Goal: Use online tool/utility: Utilize a website feature to perform a specific function

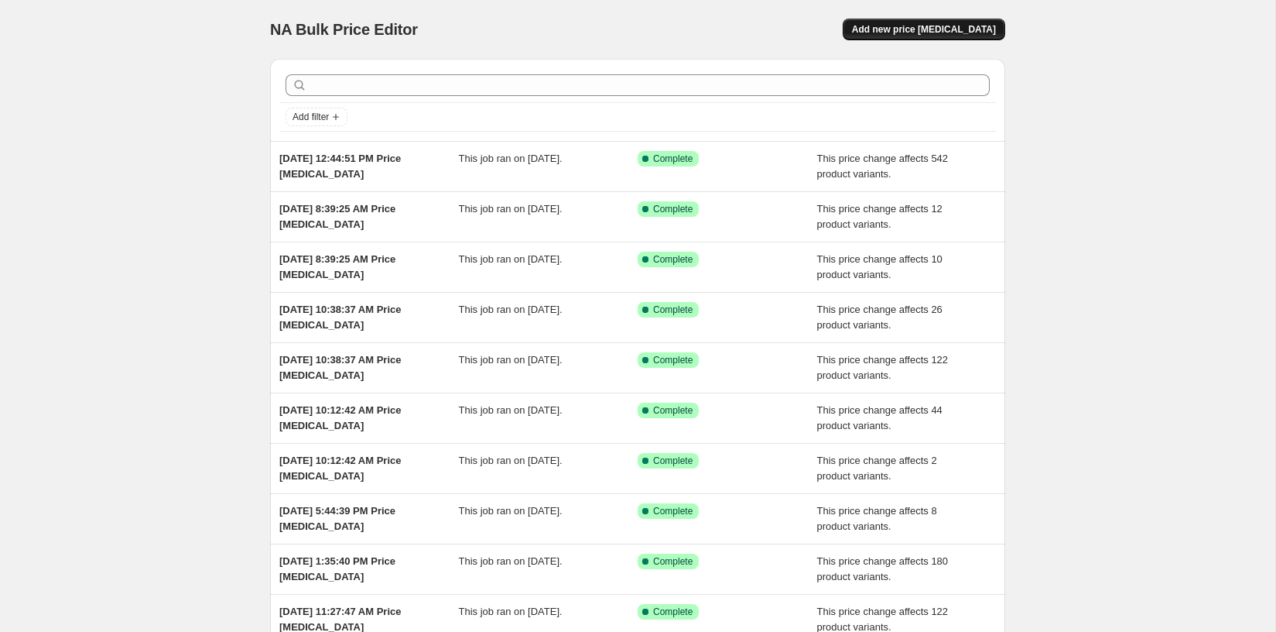
click at [925, 34] on span "Add new price [MEDICAL_DATA]" at bounding box center [924, 29] width 144 height 12
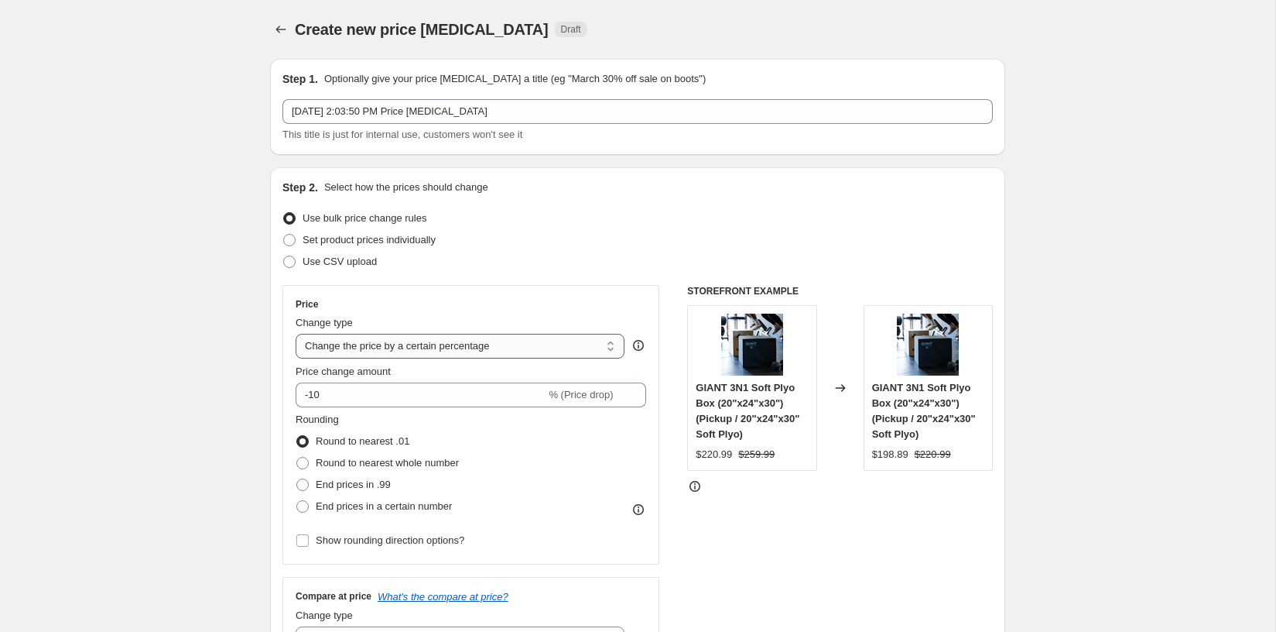
click at [430, 348] on select "Change the price to a certain amount Change the price by a certain amount Chang…" at bounding box center [460, 346] width 329 height 25
select select "pcap"
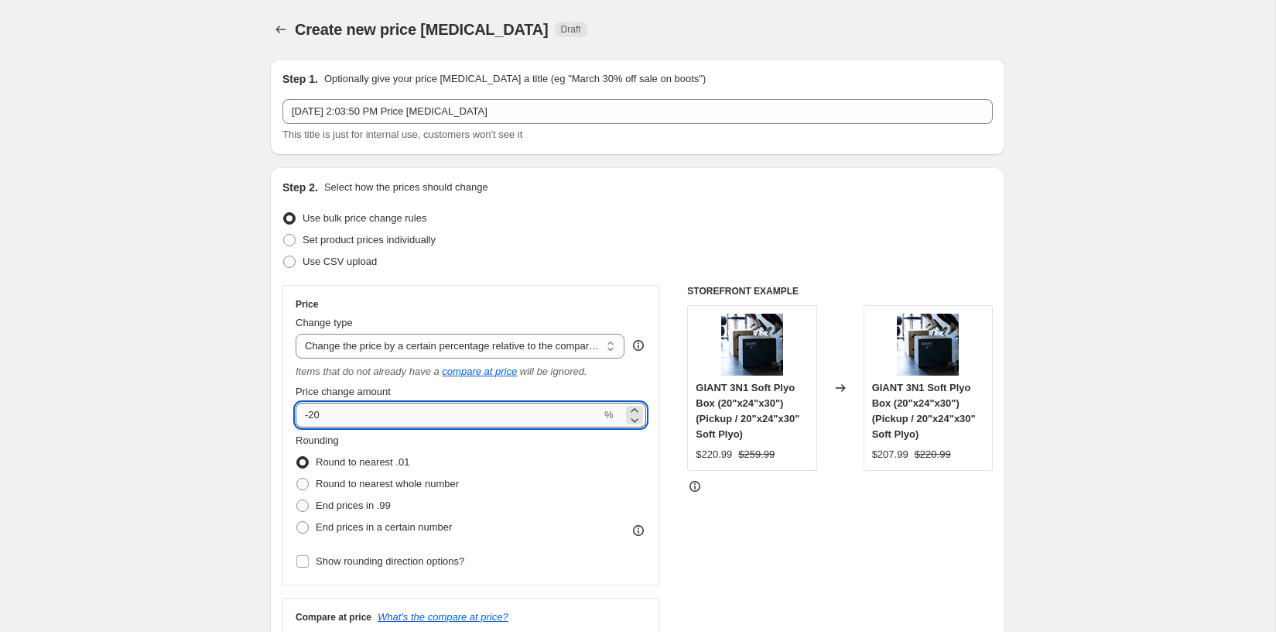
click at [427, 413] on input "-20" at bounding box center [449, 415] width 306 height 25
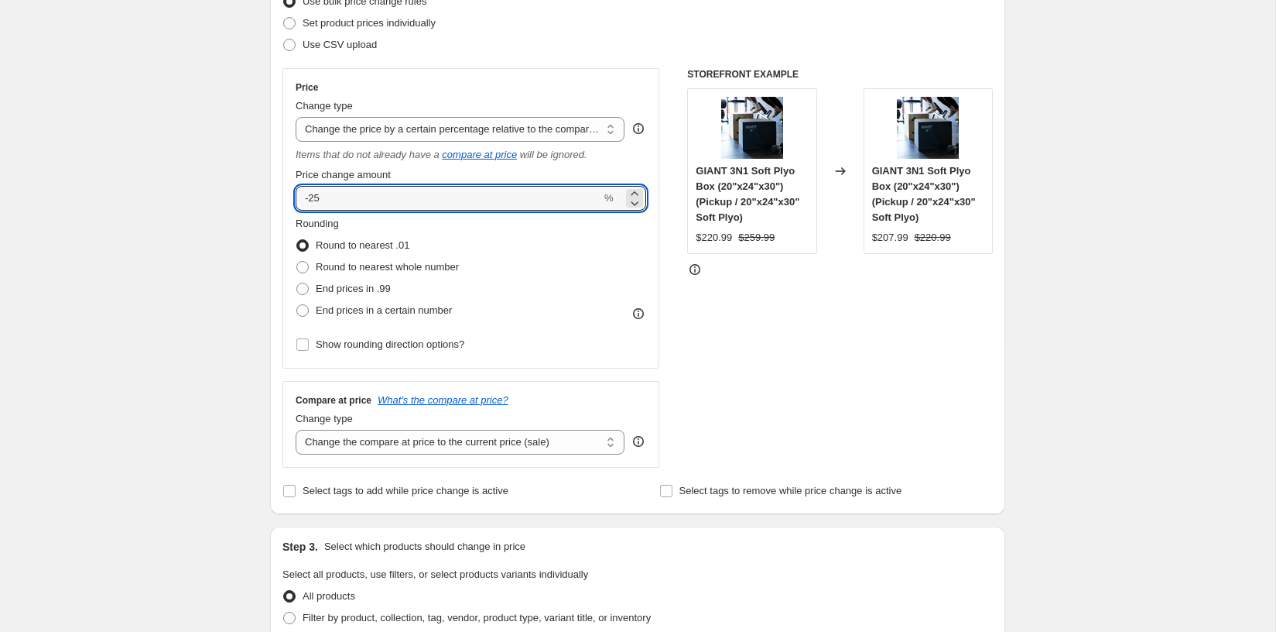
scroll to position [233, 0]
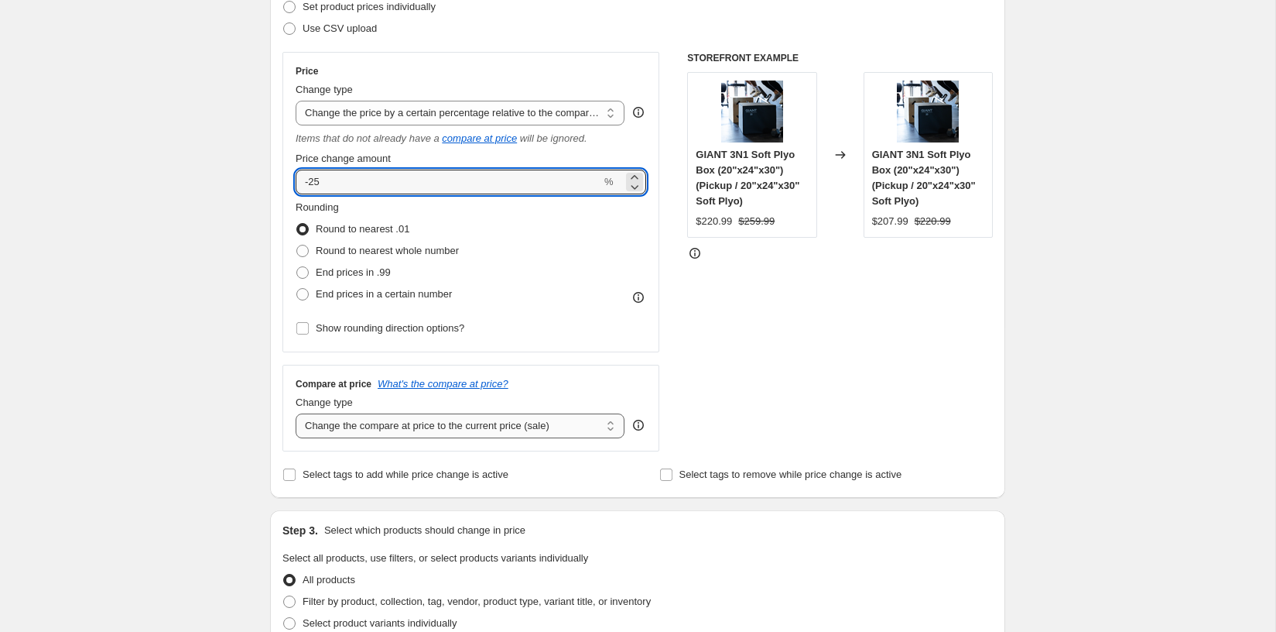
type input "-25"
click at [375, 429] on select "Change the compare at price to the current price (sale) Change the compare at p…" at bounding box center [460, 425] width 329 height 25
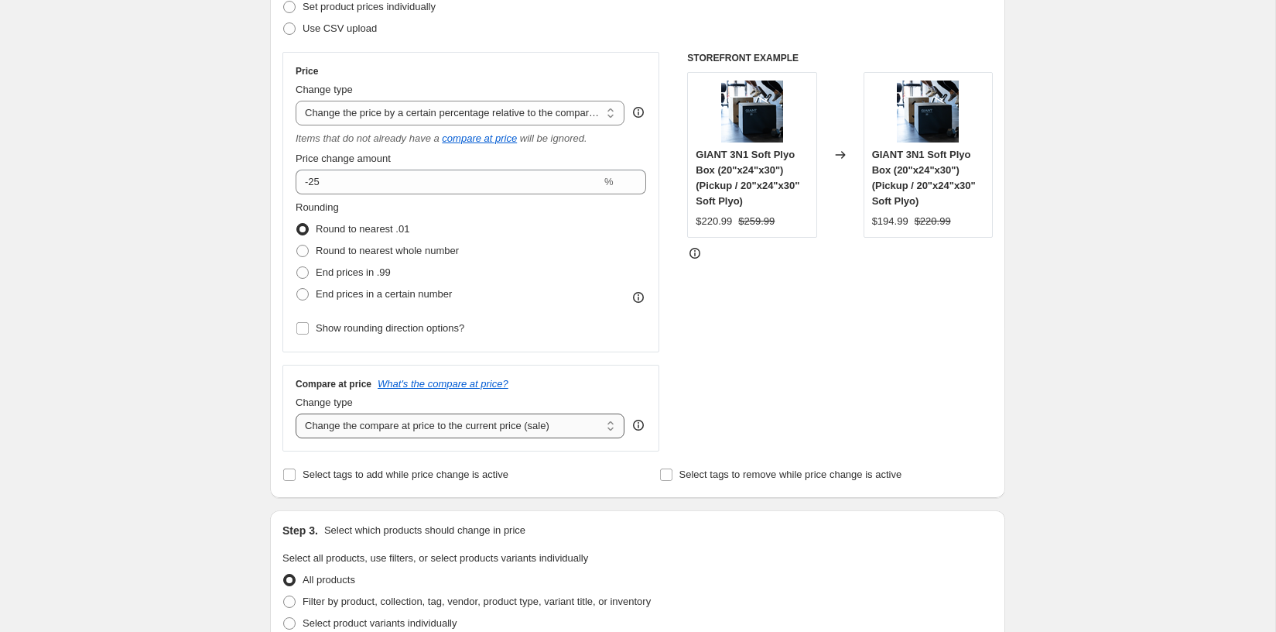
select select "no_change"
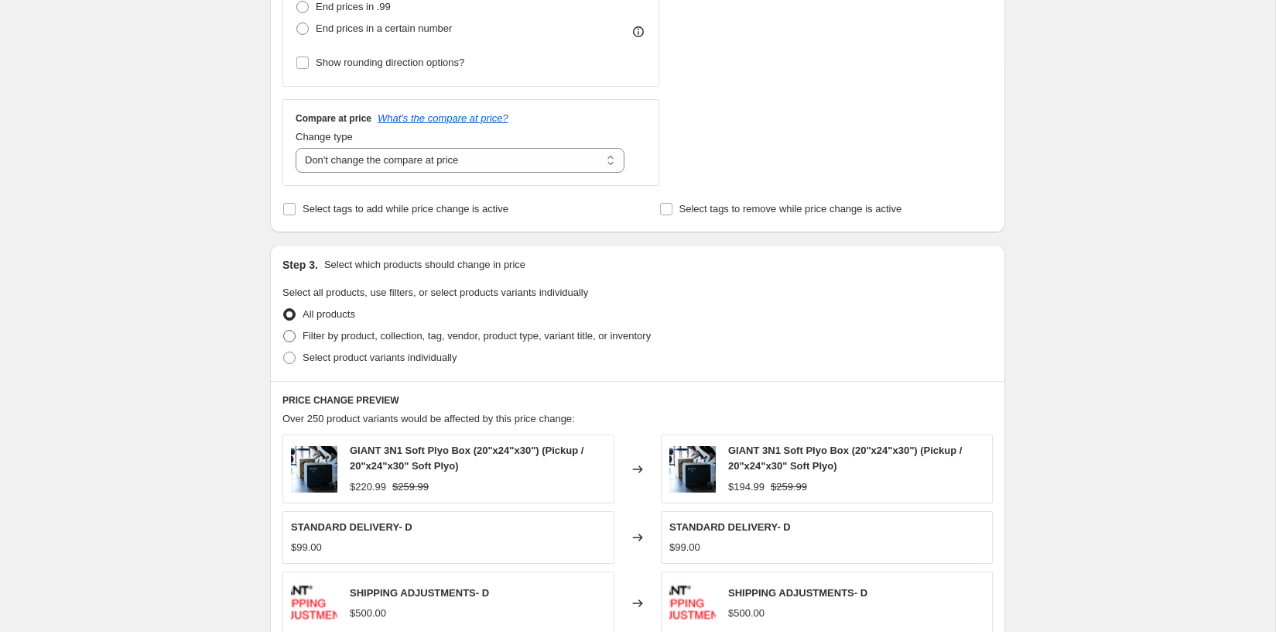
scroll to position [512, 0]
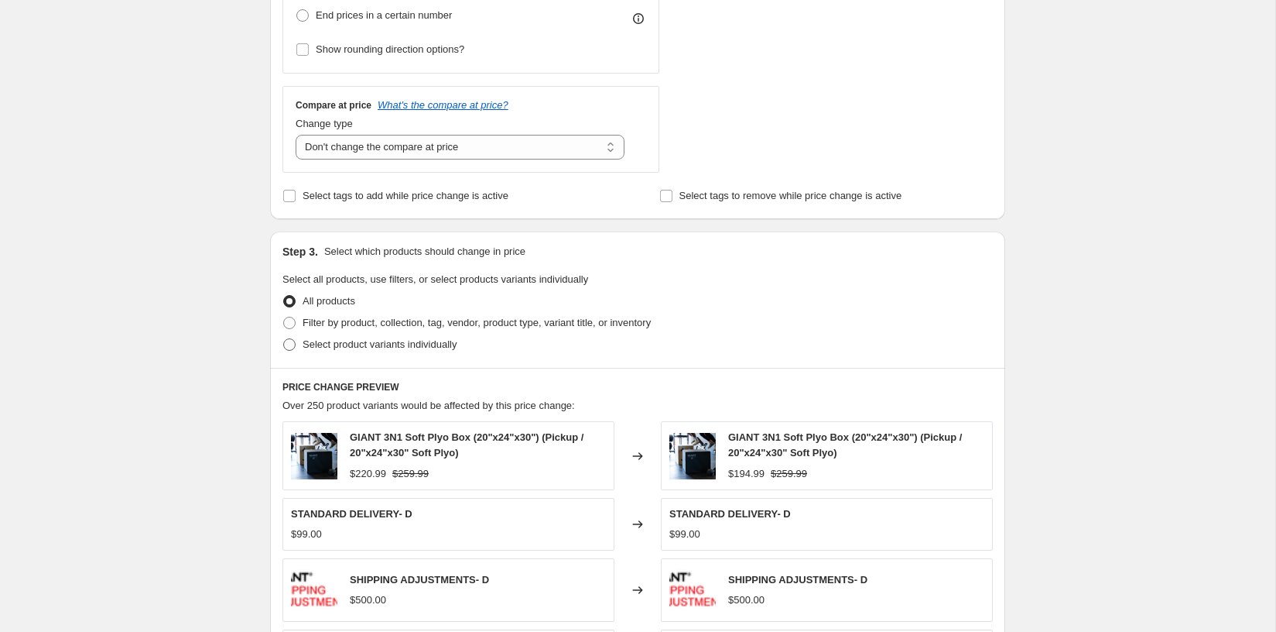
click at [310, 344] on span "Select product variants individually" at bounding box center [380, 344] width 154 height 12
click at [284, 339] on input "Select product variants individually" at bounding box center [283, 338] width 1 height 1
radio input "true"
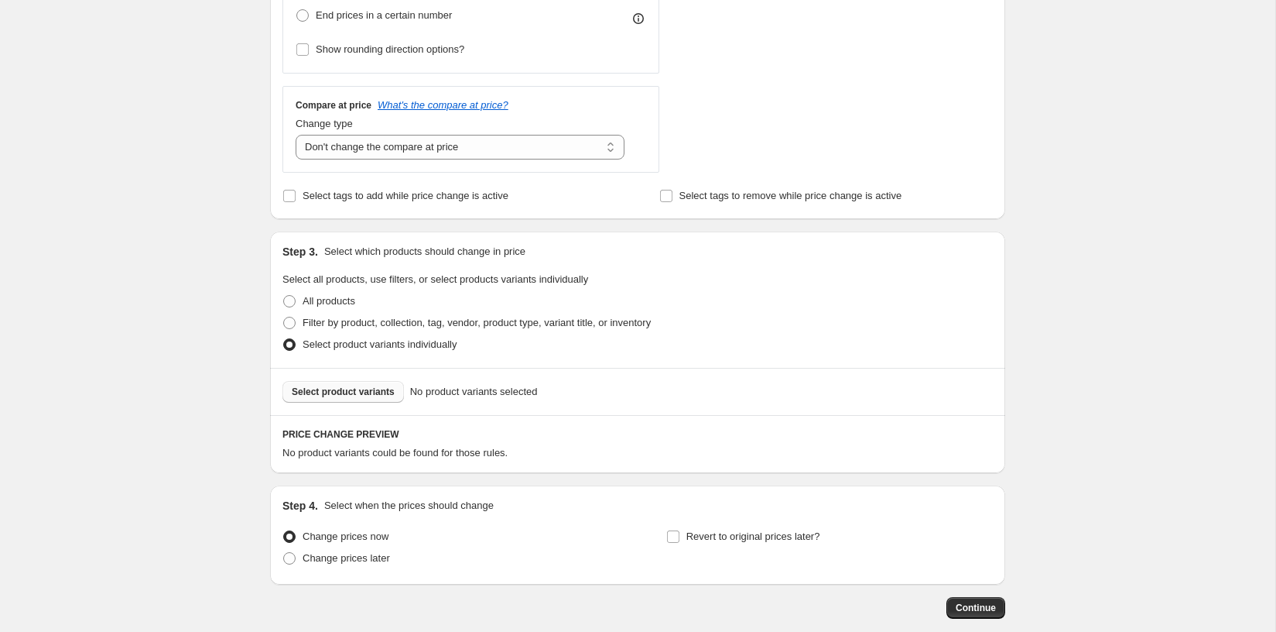
click at [334, 381] on button "Select product variants" at bounding box center [344, 392] width 122 height 22
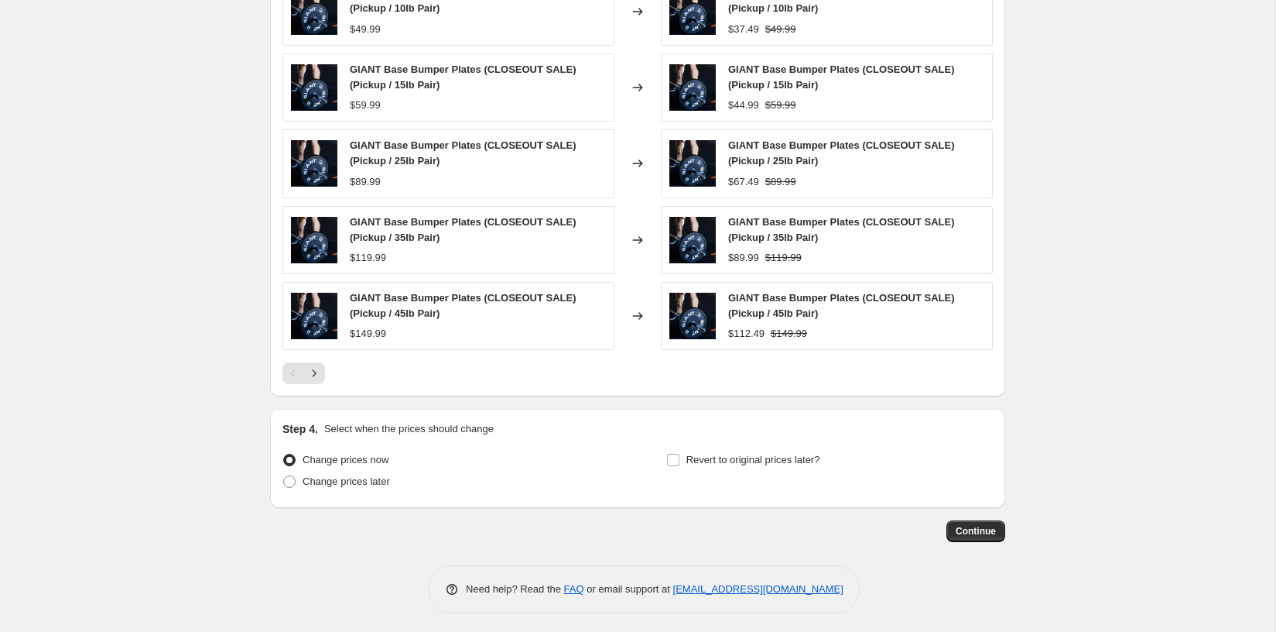
scroll to position [1003, 0]
click at [975, 526] on span "Continue" at bounding box center [976, 531] width 40 height 12
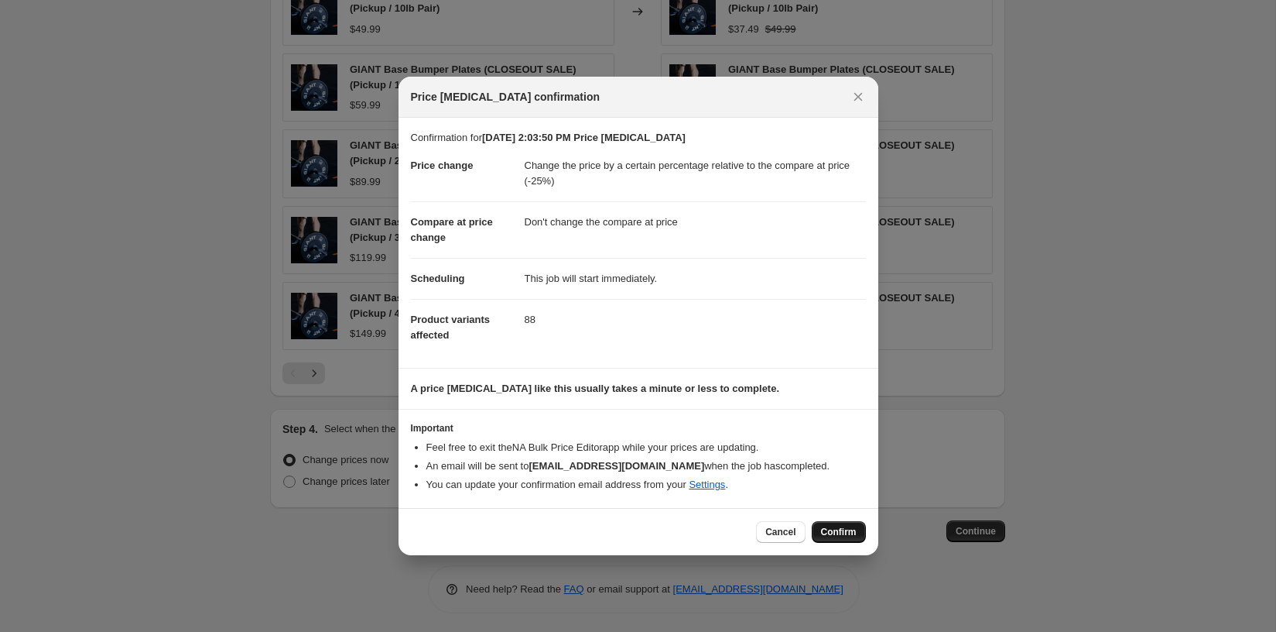
click at [824, 527] on span "Confirm" at bounding box center [839, 532] width 36 height 12
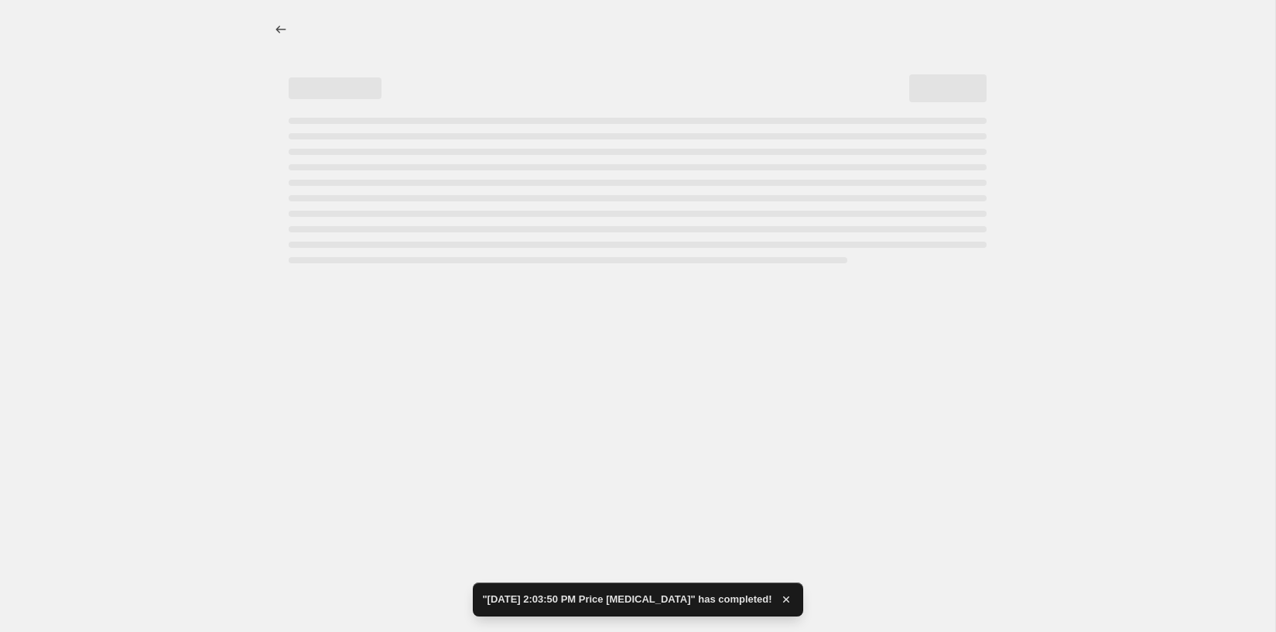
select select "pcap"
select select "no_change"
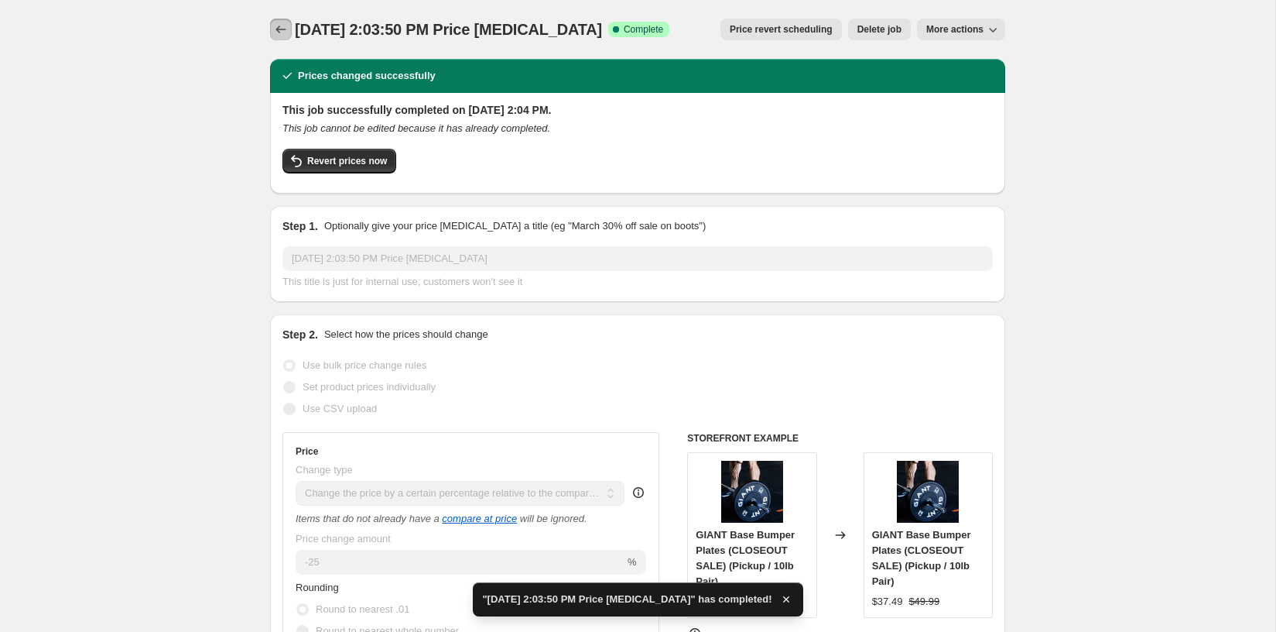
click at [279, 32] on icon "Price change jobs" at bounding box center [280, 29] width 15 height 15
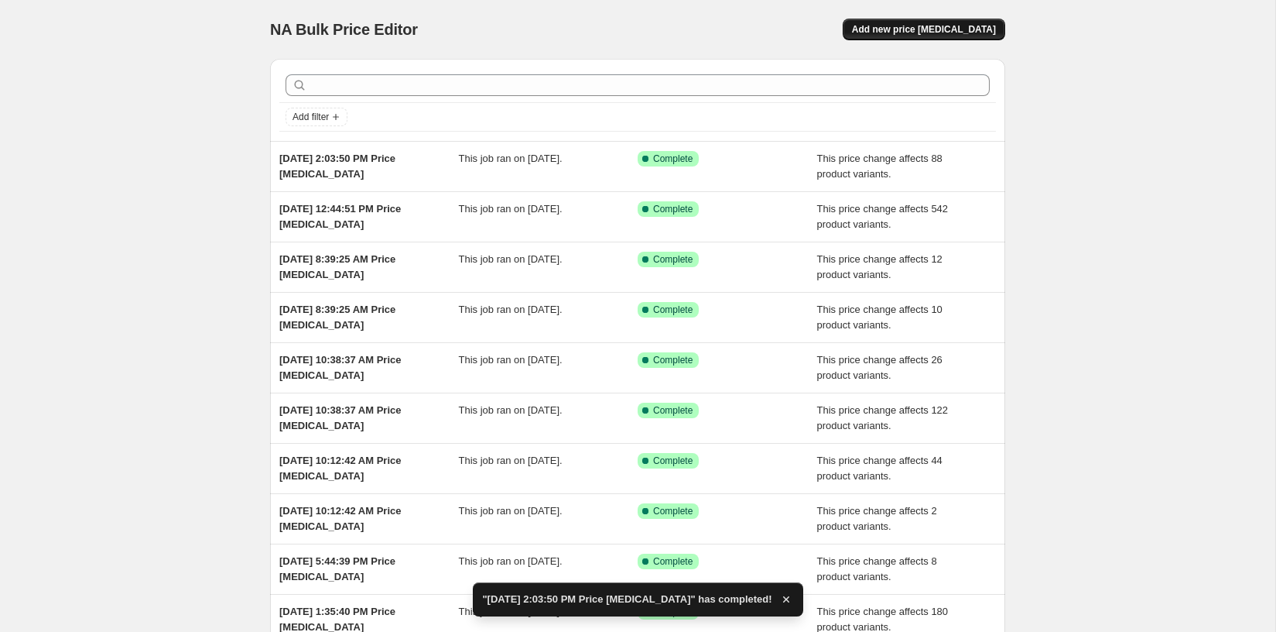
click at [973, 29] on span "Add new price [MEDICAL_DATA]" at bounding box center [924, 29] width 144 height 12
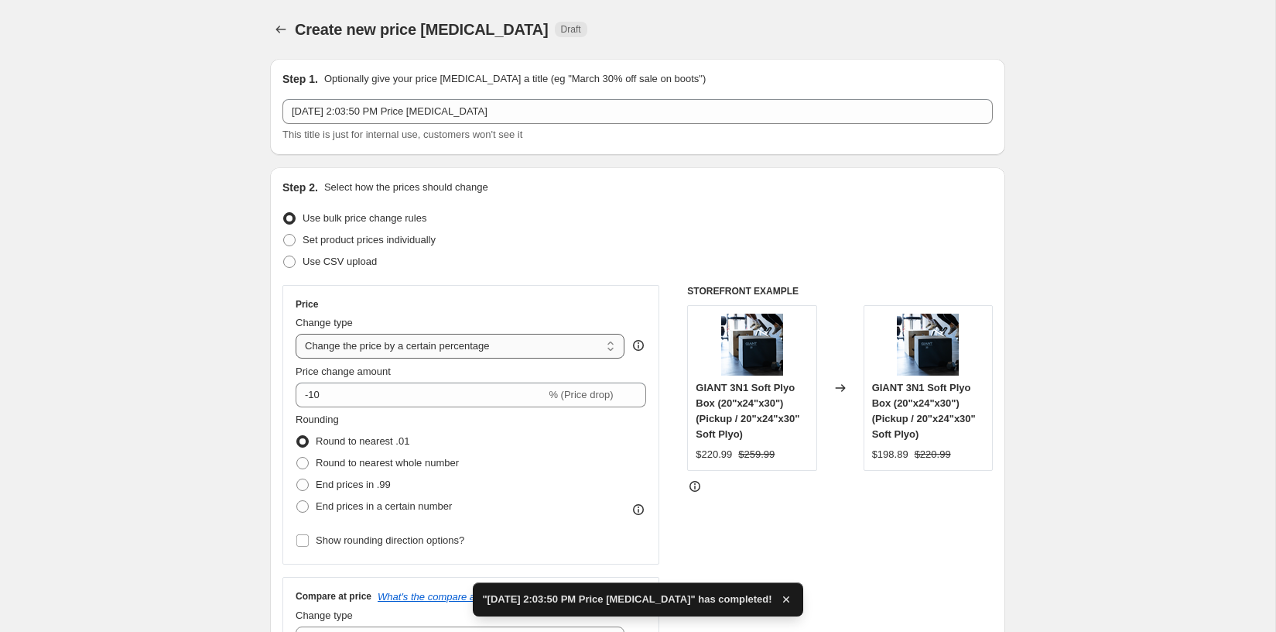
click at [475, 351] on select "Change the price to a certain amount Change the price by a certain amount Chang…" at bounding box center [460, 346] width 329 height 25
select select "pcap"
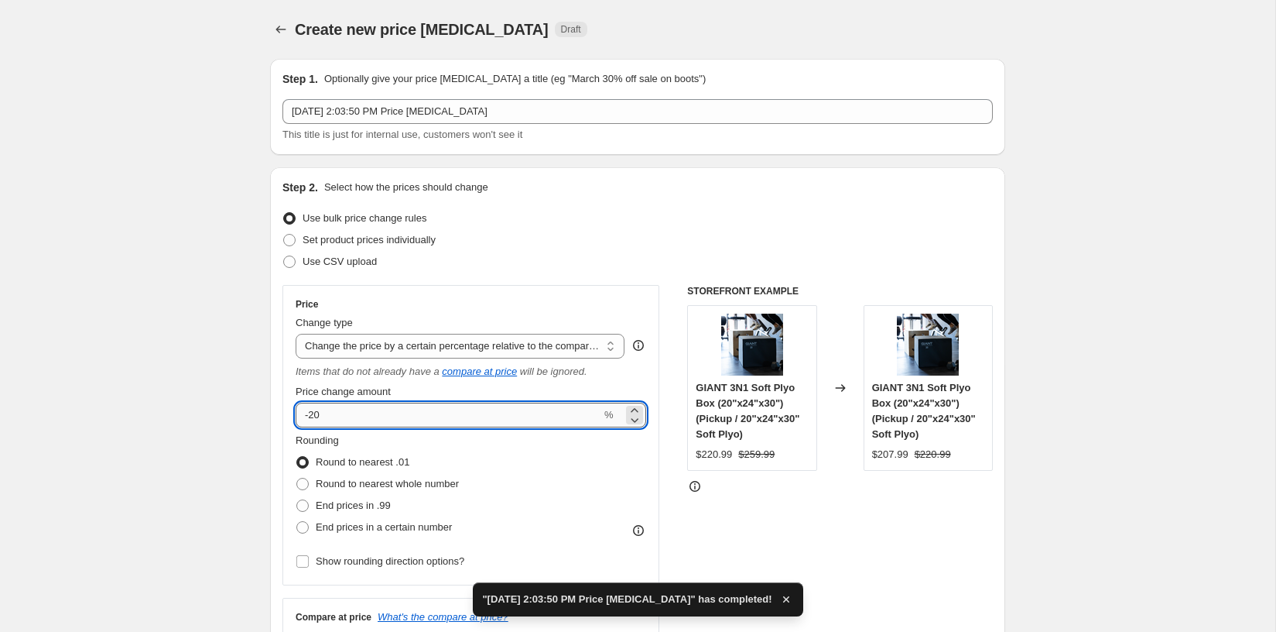
click at [359, 413] on input "-20" at bounding box center [449, 415] width 306 height 25
type input "-2"
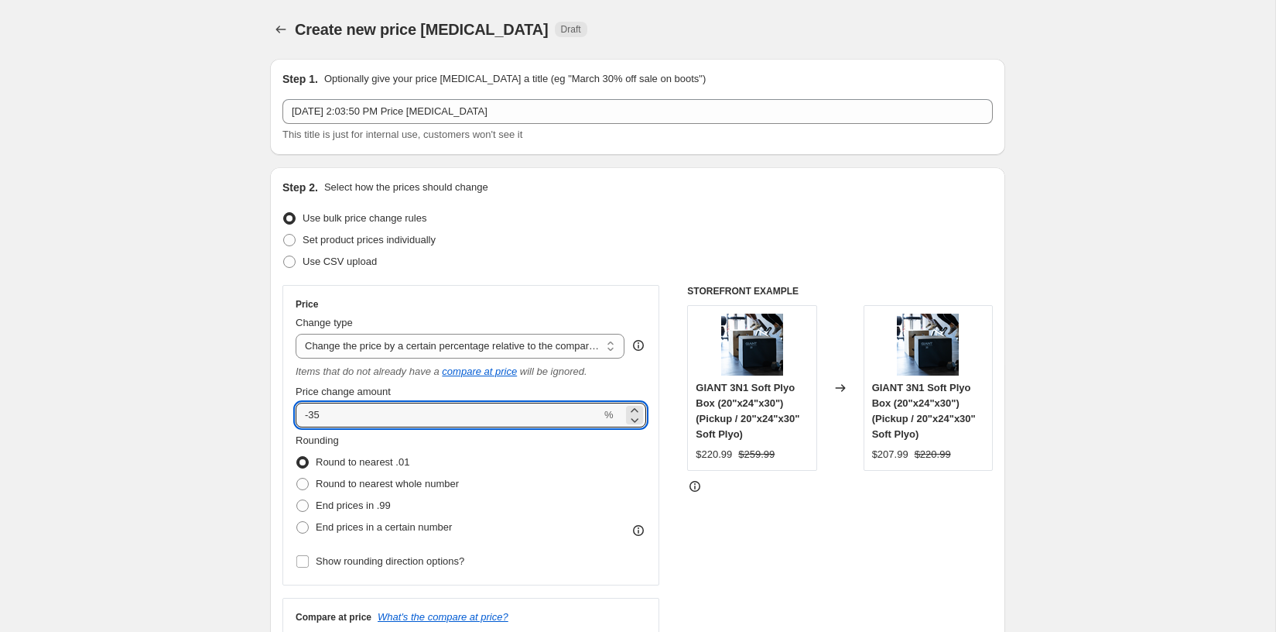
type input "-35"
click at [576, 519] on div "Rounding Round to nearest .01 Round to nearest whole number End prices in .99 E…" at bounding box center [471, 485] width 351 height 105
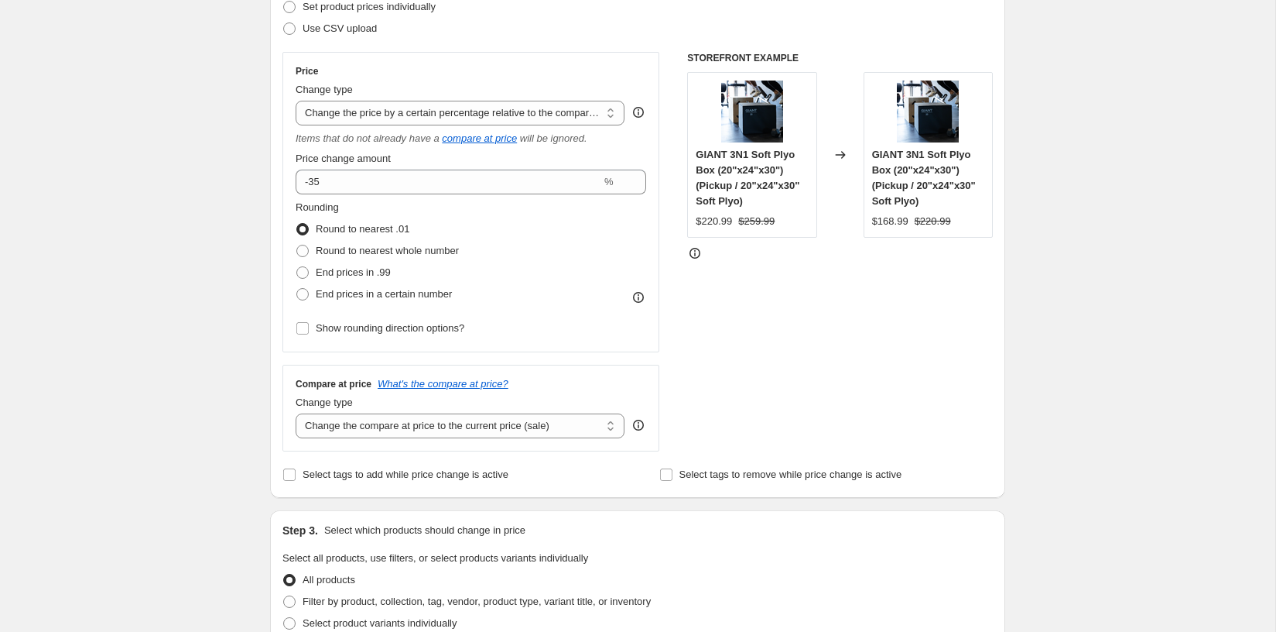
scroll to position [255, 0]
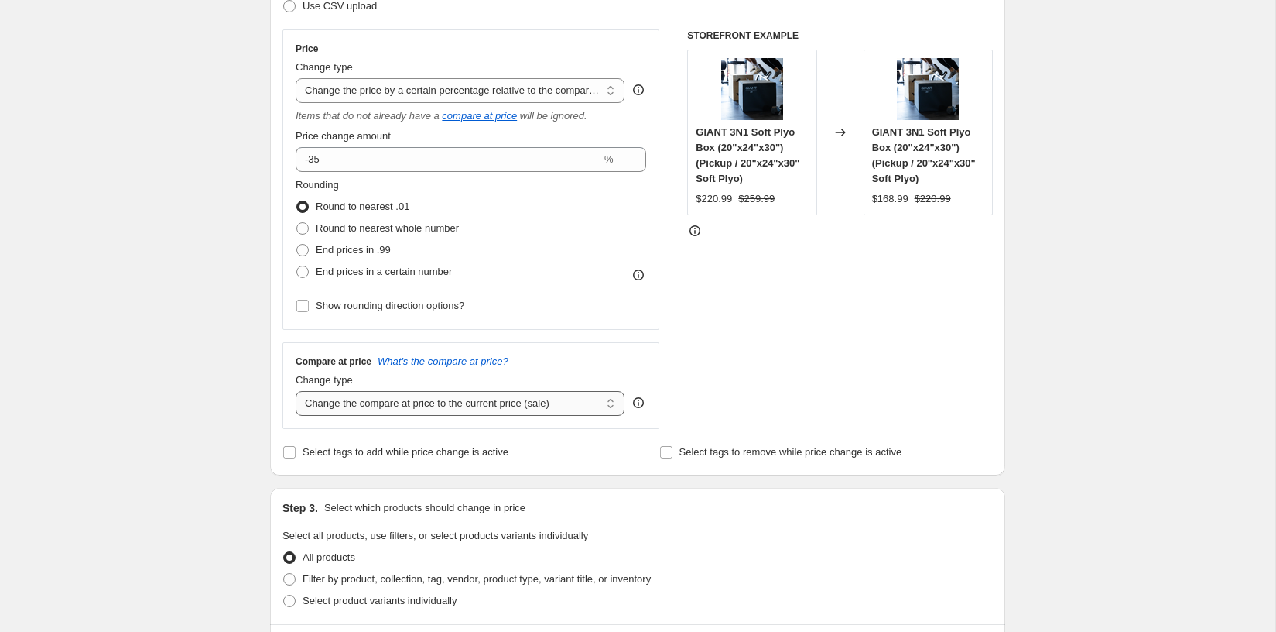
click at [444, 407] on select "Change the compare at price to the current price (sale) Change the compare at p…" at bounding box center [460, 403] width 329 height 25
select select "no_change"
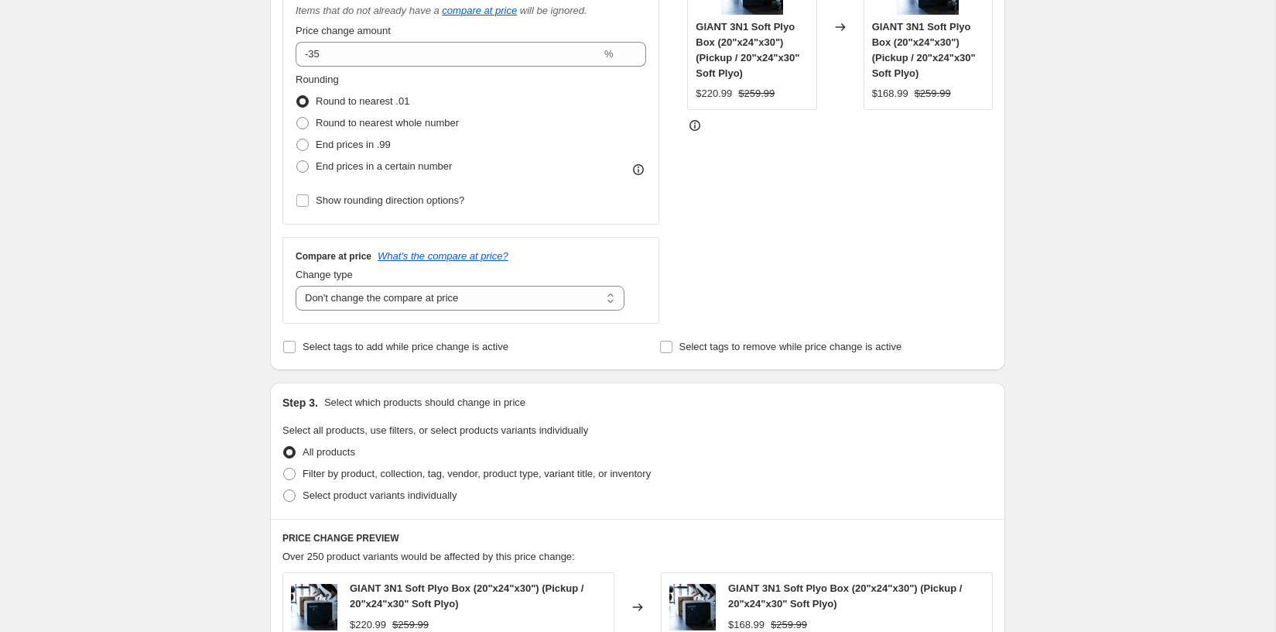
scroll to position [364, 0]
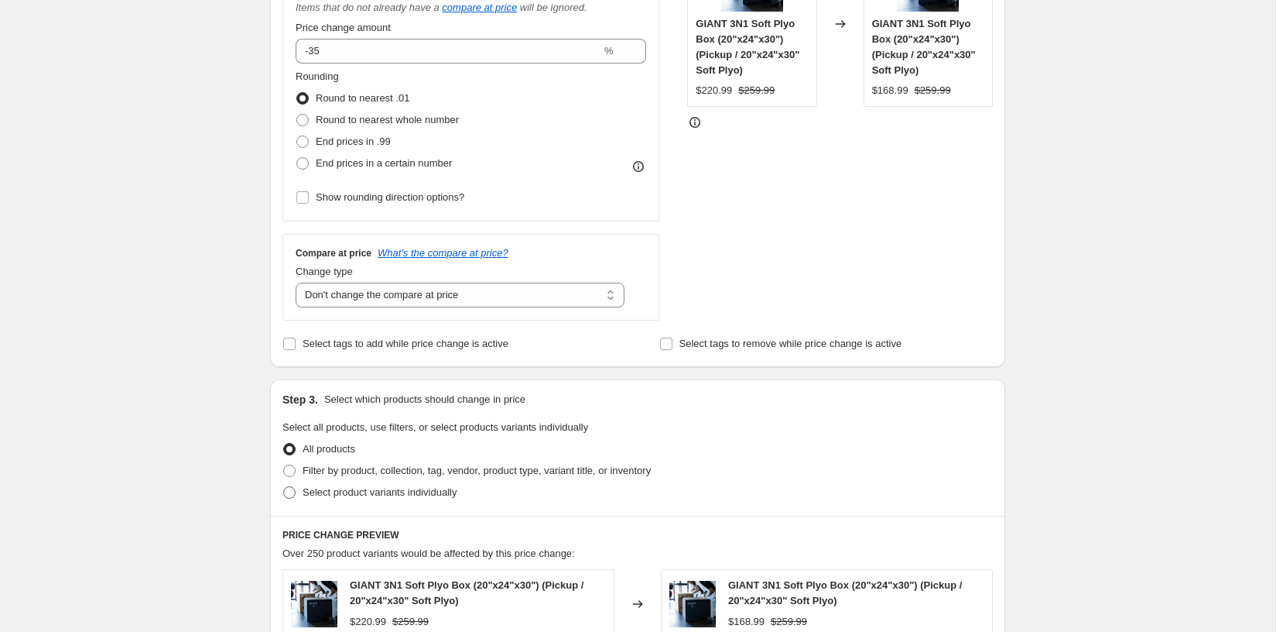
click at [289, 494] on span at bounding box center [289, 492] width 12 height 12
click at [284, 487] on input "Select product variants individually" at bounding box center [283, 486] width 1 height 1
radio input "true"
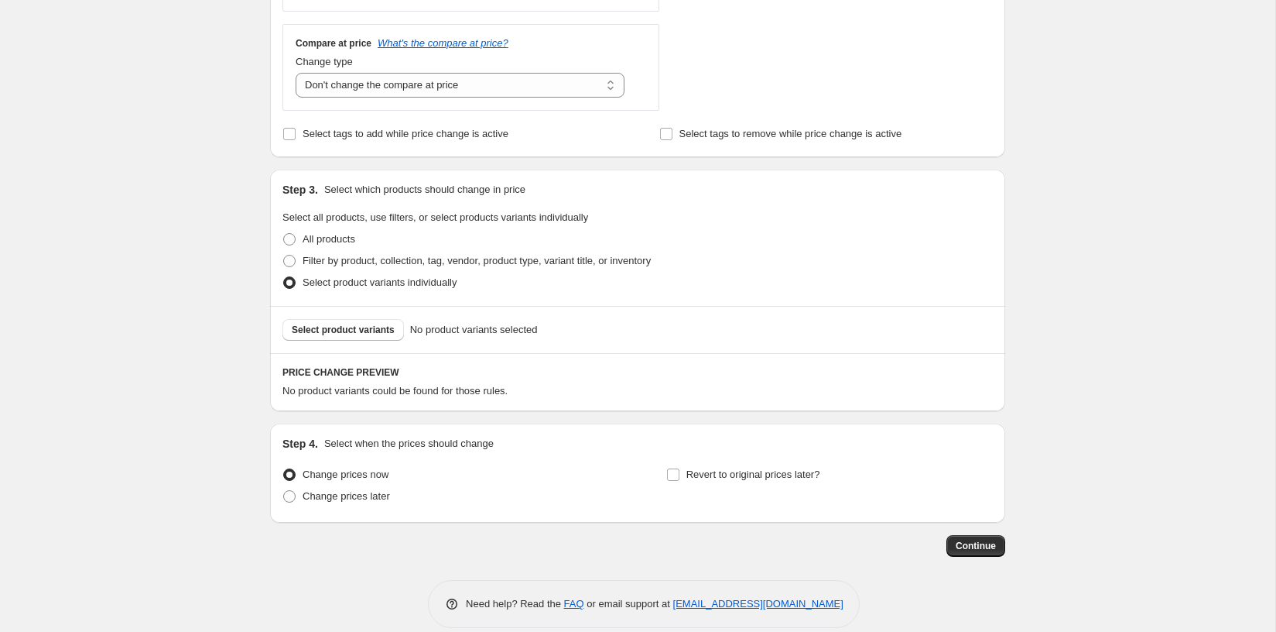
scroll to position [591, 0]
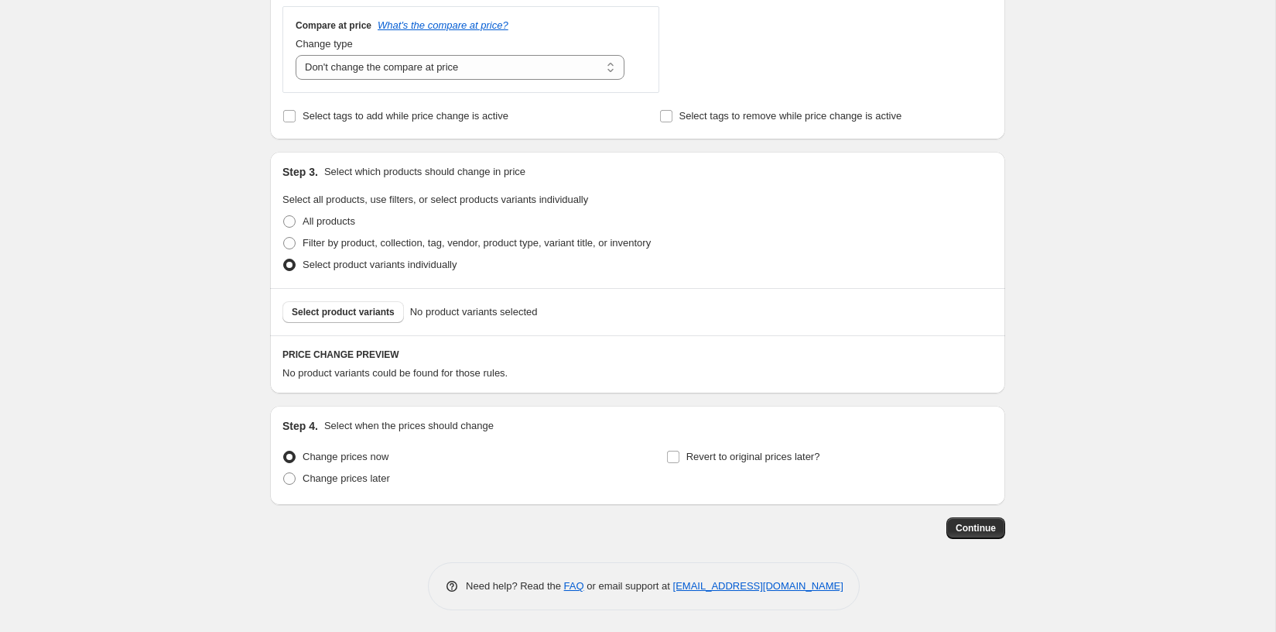
click at [358, 297] on div "Select product variants No product variants selected" at bounding box center [637, 311] width 735 height 47
click at [356, 312] on span "Select product variants" at bounding box center [343, 312] width 103 height 12
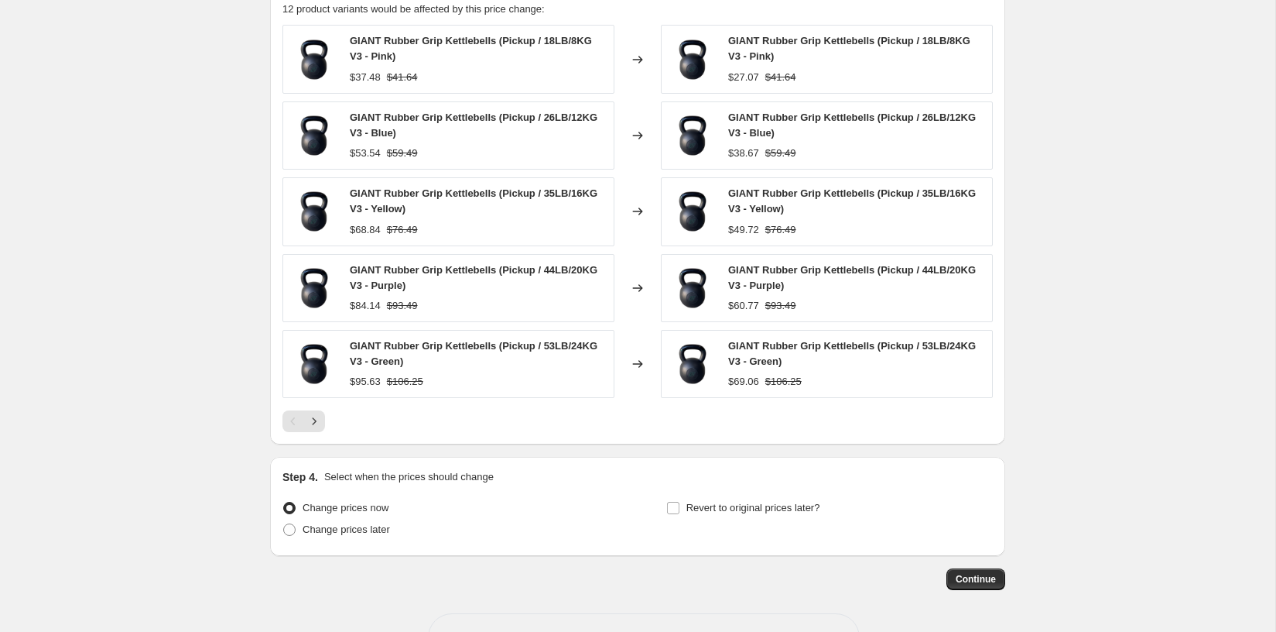
scroll to position [985, 0]
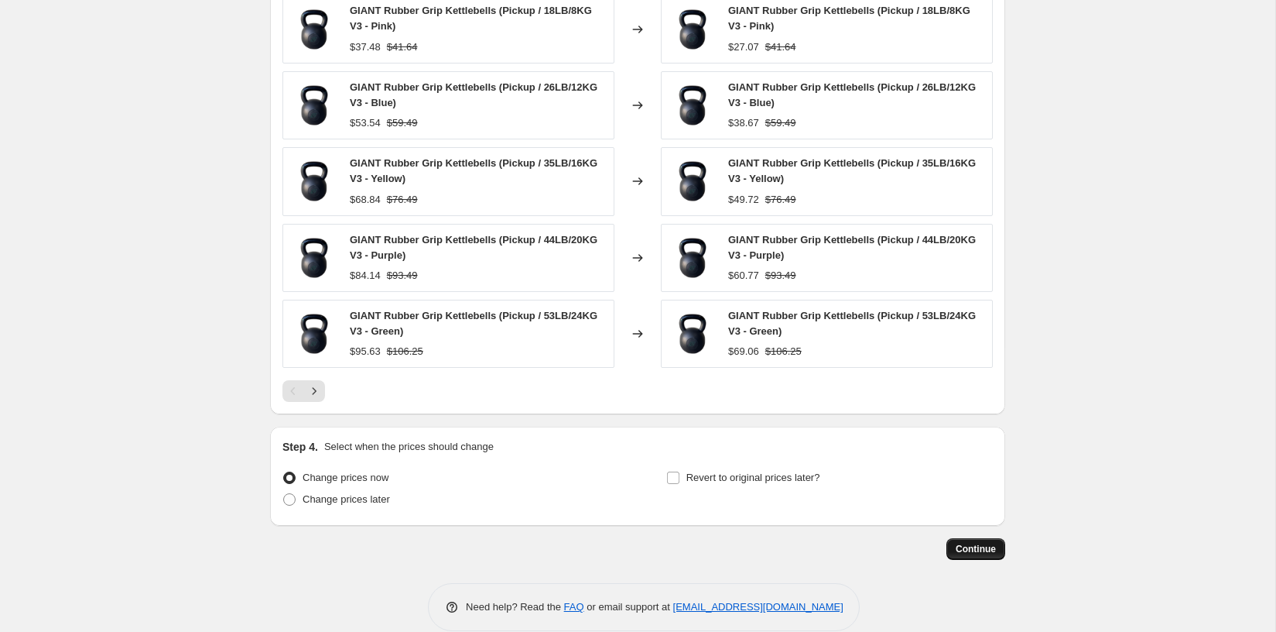
click at [990, 543] on span "Continue" at bounding box center [976, 549] width 40 height 12
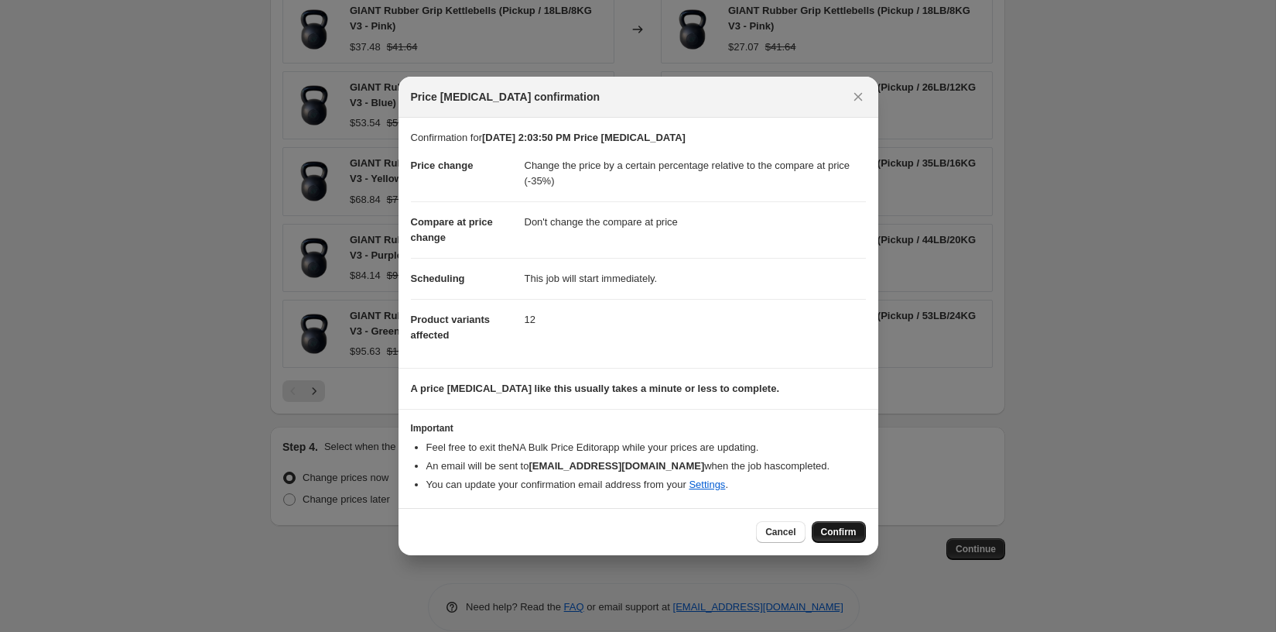
click at [821, 533] on span "Confirm" at bounding box center [839, 532] width 36 height 12
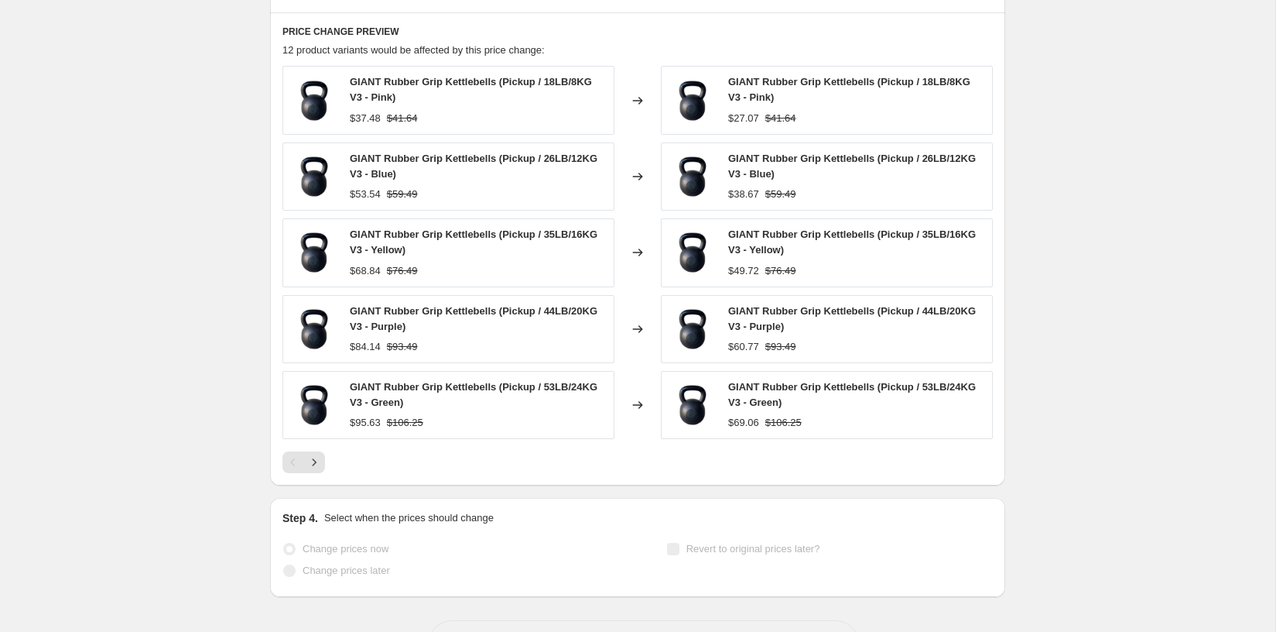
select select "pcap"
select select "no_change"
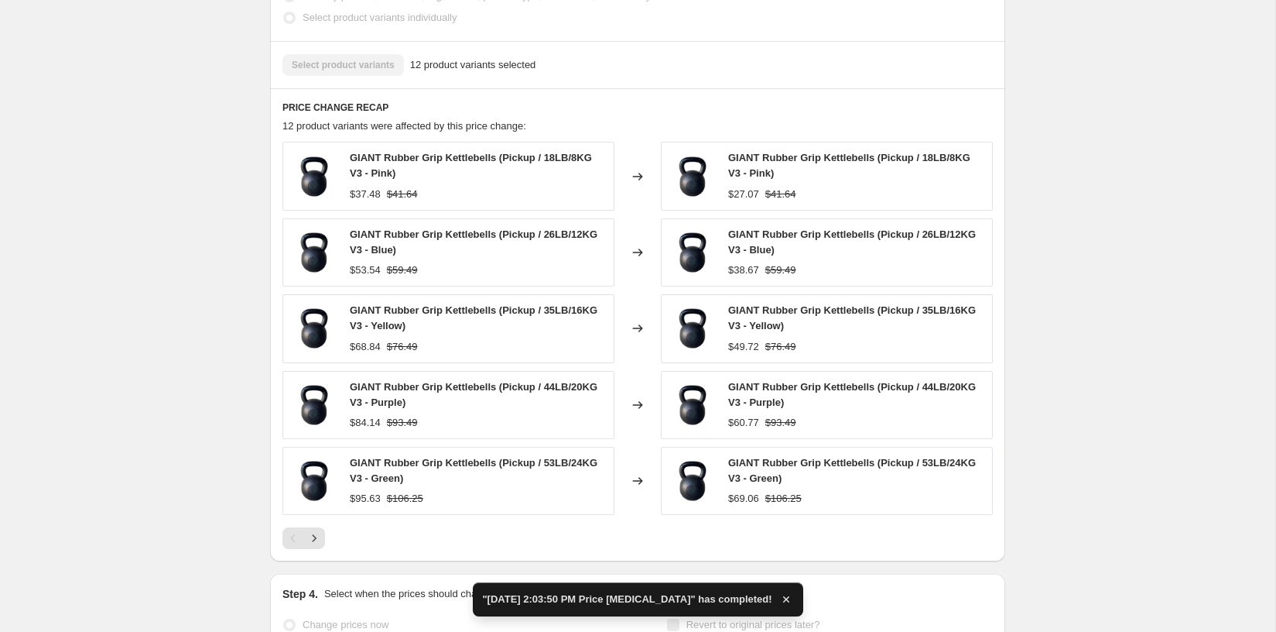
scroll to position [0, 0]
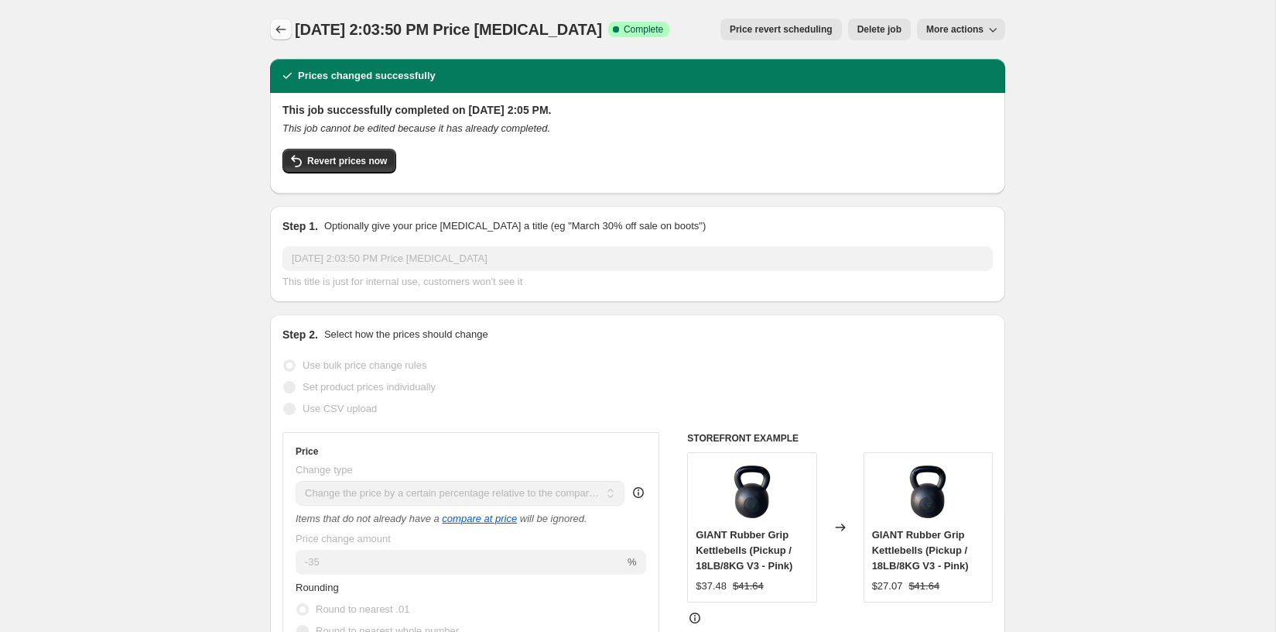
click at [290, 30] on button "Price change jobs" at bounding box center [281, 30] width 22 height 22
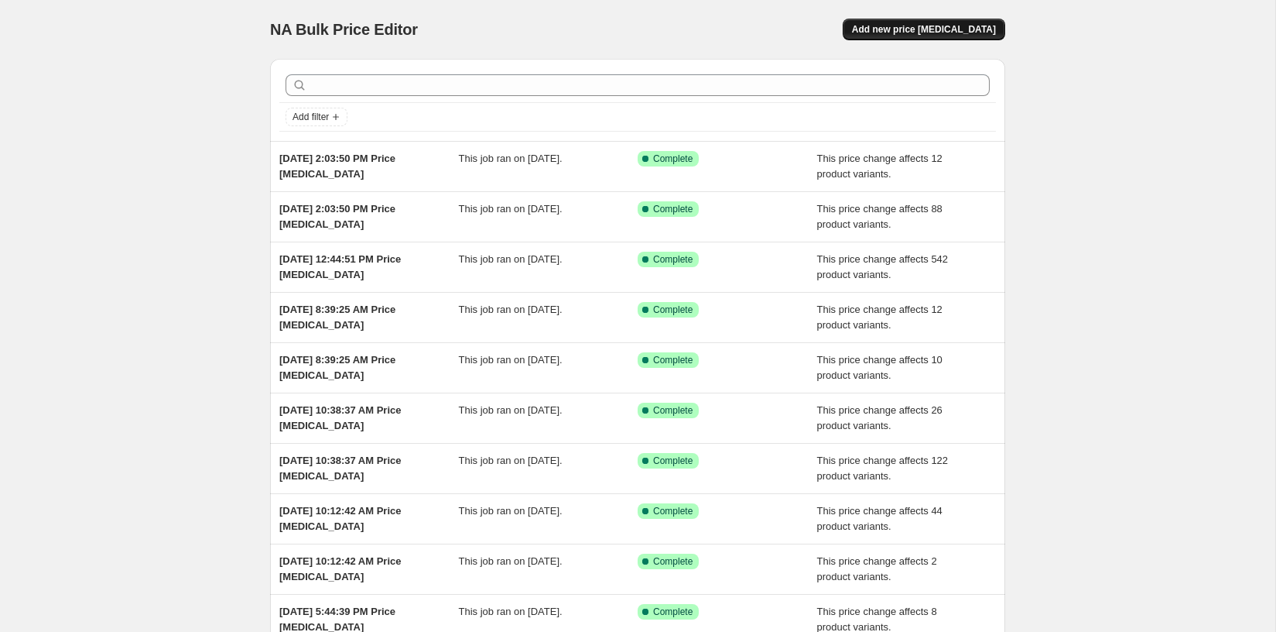
click at [909, 29] on span "Add new price [MEDICAL_DATA]" at bounding box center [924, 29] width 144 height 12
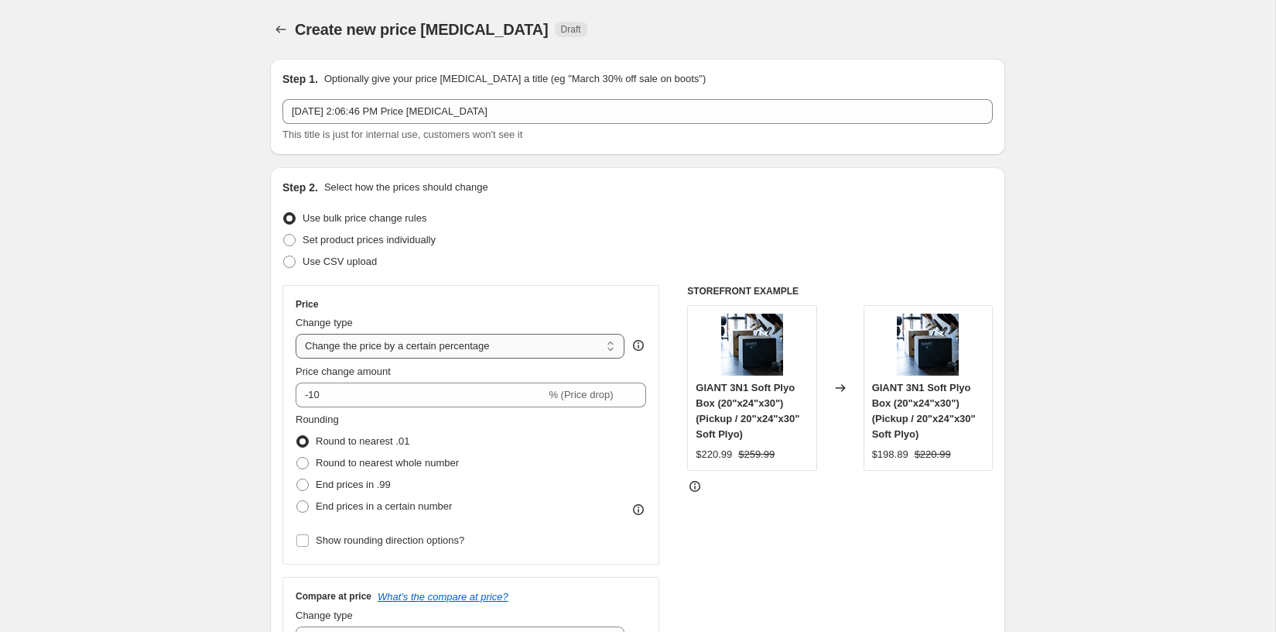
click at [427, 350] on select "Change the price to a certain amount Change the price by a certain amount Chang…" at bounding box center [460, 346] width 329 height 25
select select "pcap"
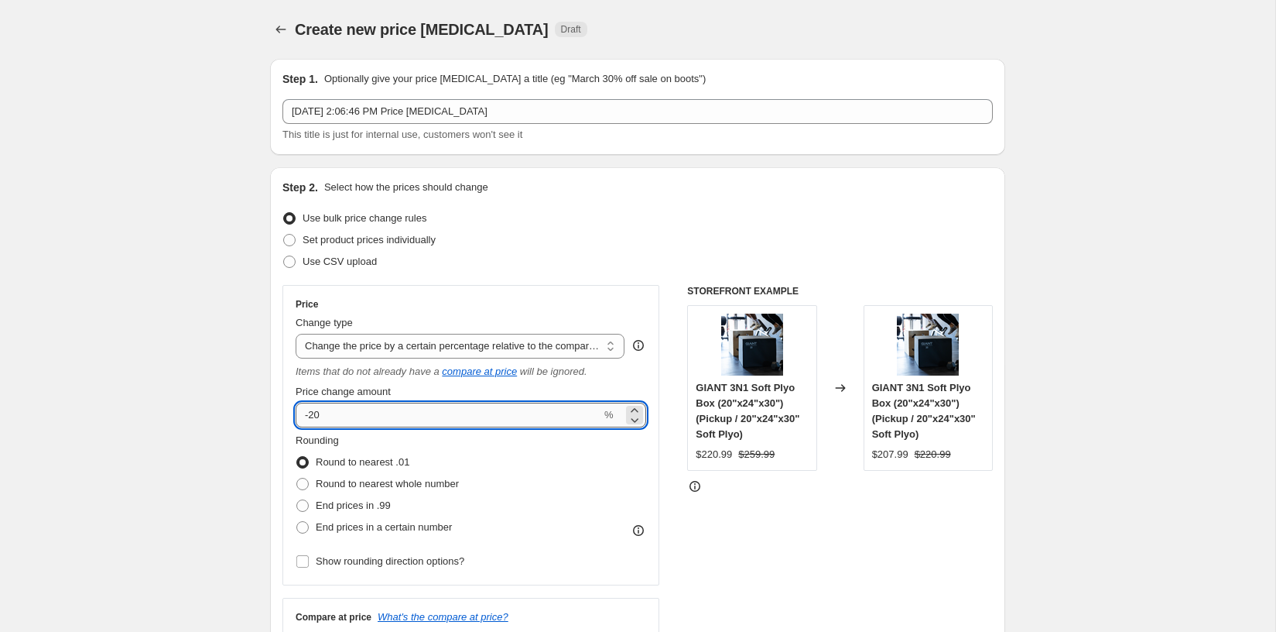
click at [365, 417] on input "-20" at bounding box center [449, 415] width 306 height 25
type input "-2"
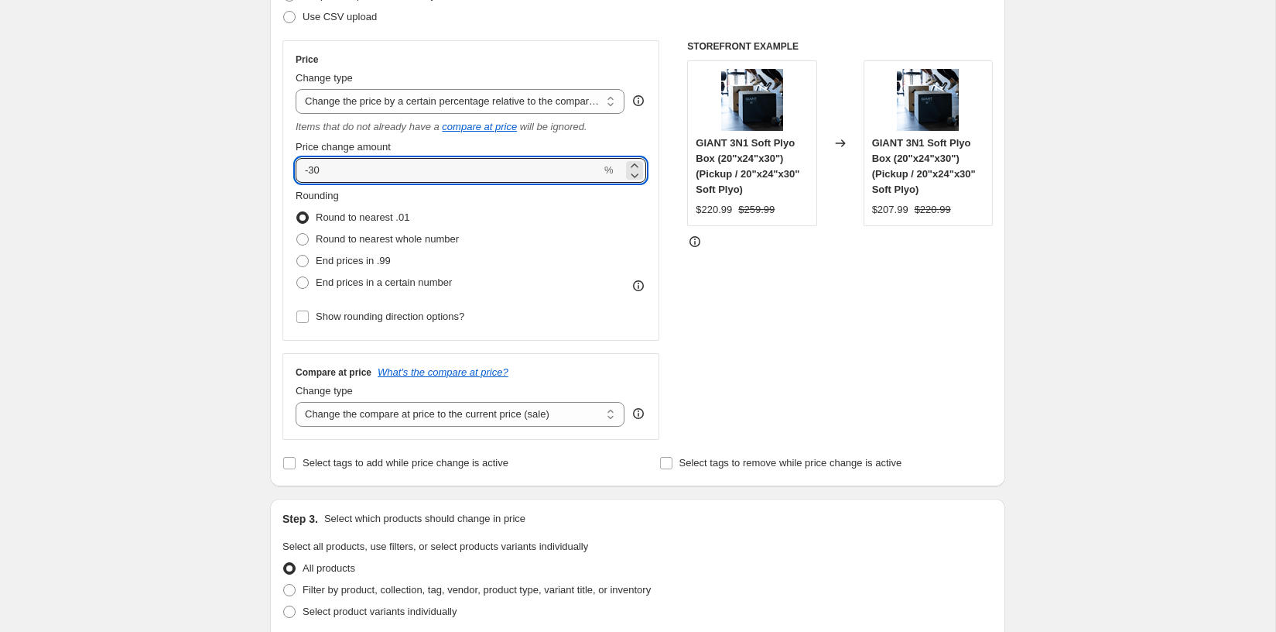
scroll to position [276, 0]
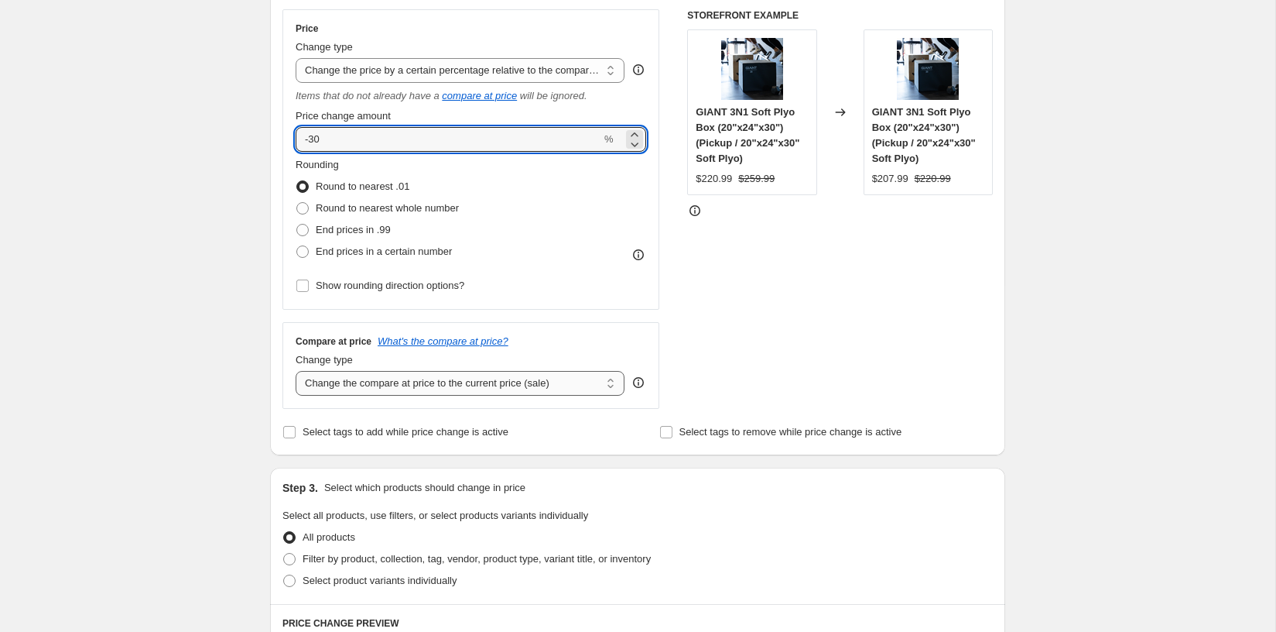
type input "-30"
click at [397, 382] on select "Change the compare at price to the current price (sale) Change the compare at p…" at bounding box center [460, 383] width 329 height 25
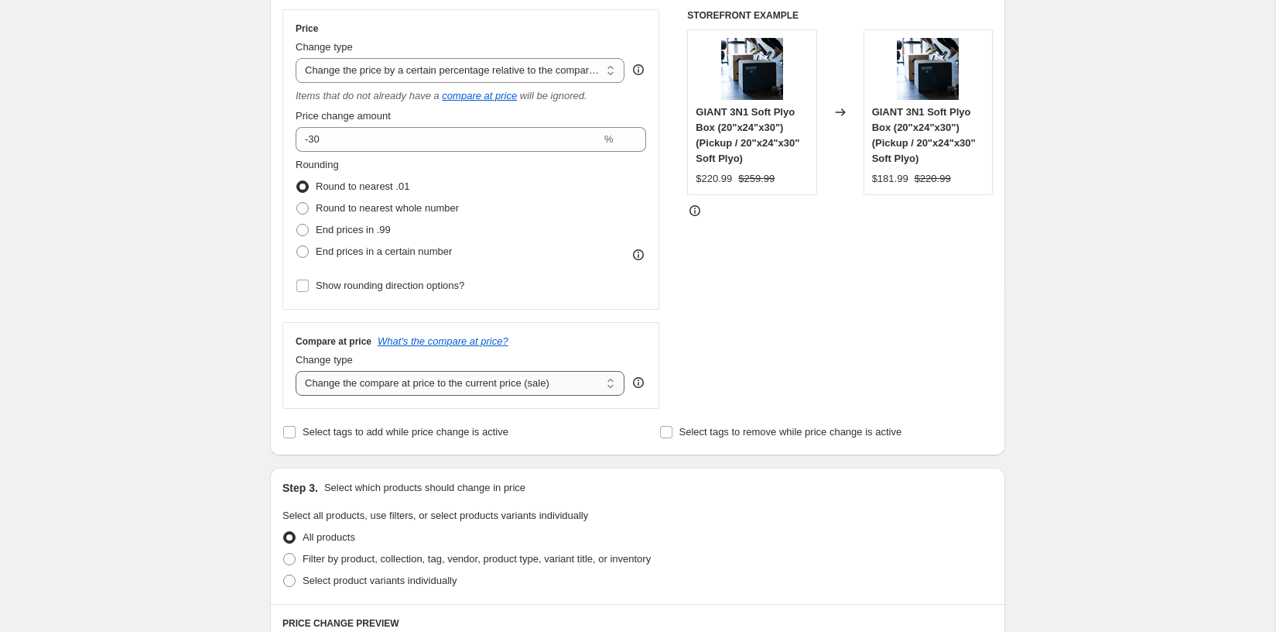
select select "no_change"
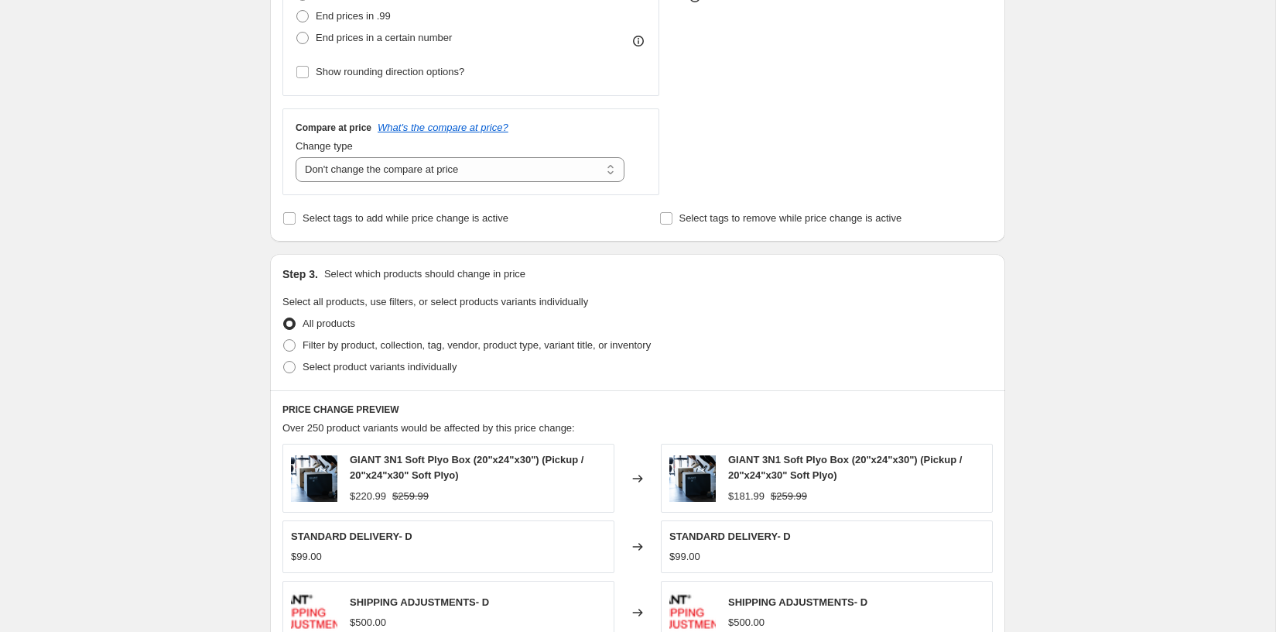
scroll to position [531, 0]
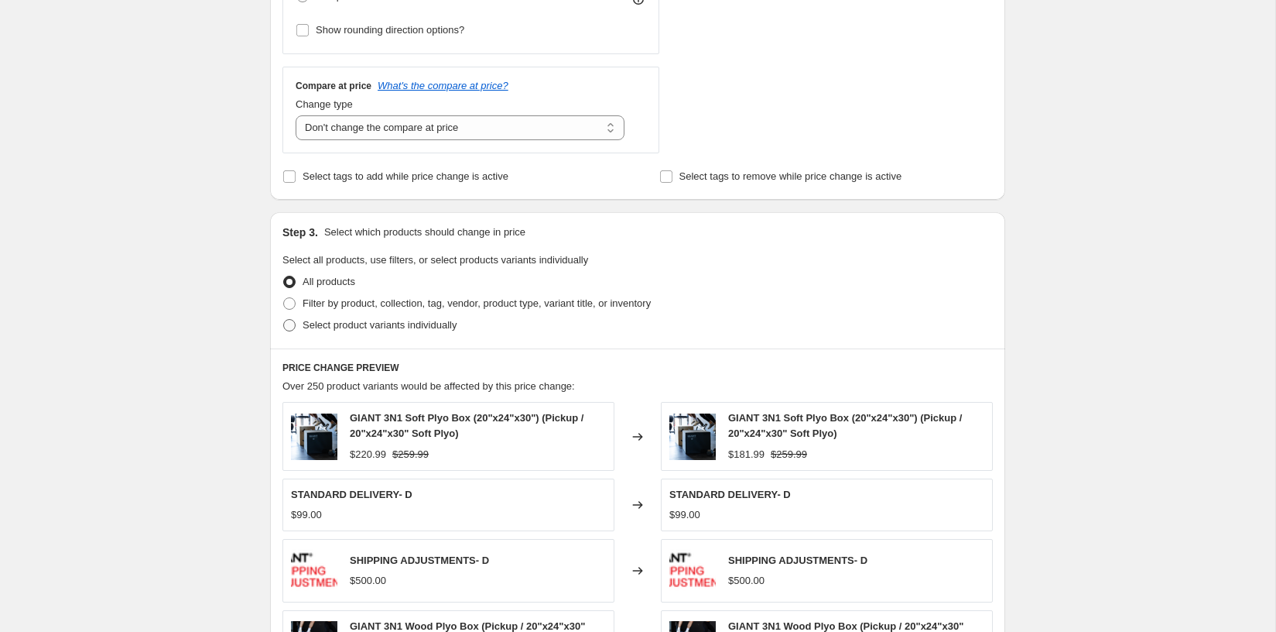
click at [368, 324] on span "Select product variants individually" at bounding box center [380, 325] width 154 height 12
click at [284, 320] on input "Select product variants individually" at bounding box center [283, 319] width 1 height 1
radio input "true"
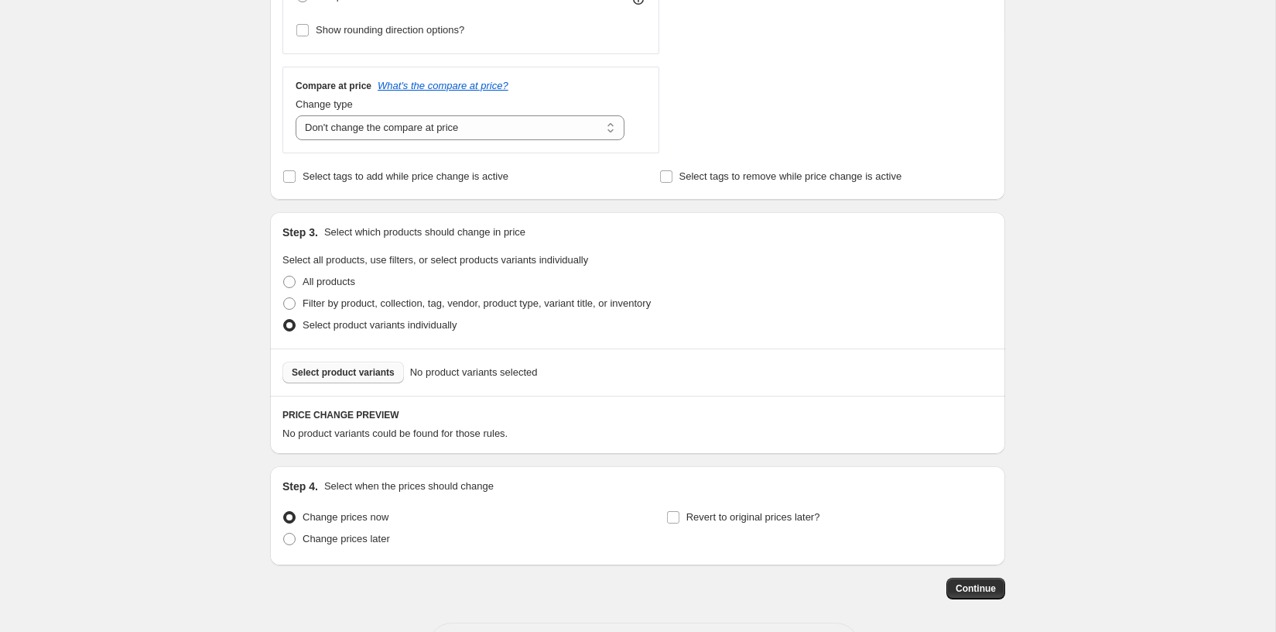
click at [385, 372] on span "Select product variants" at bounding box center [343, 372] width 103 height 12
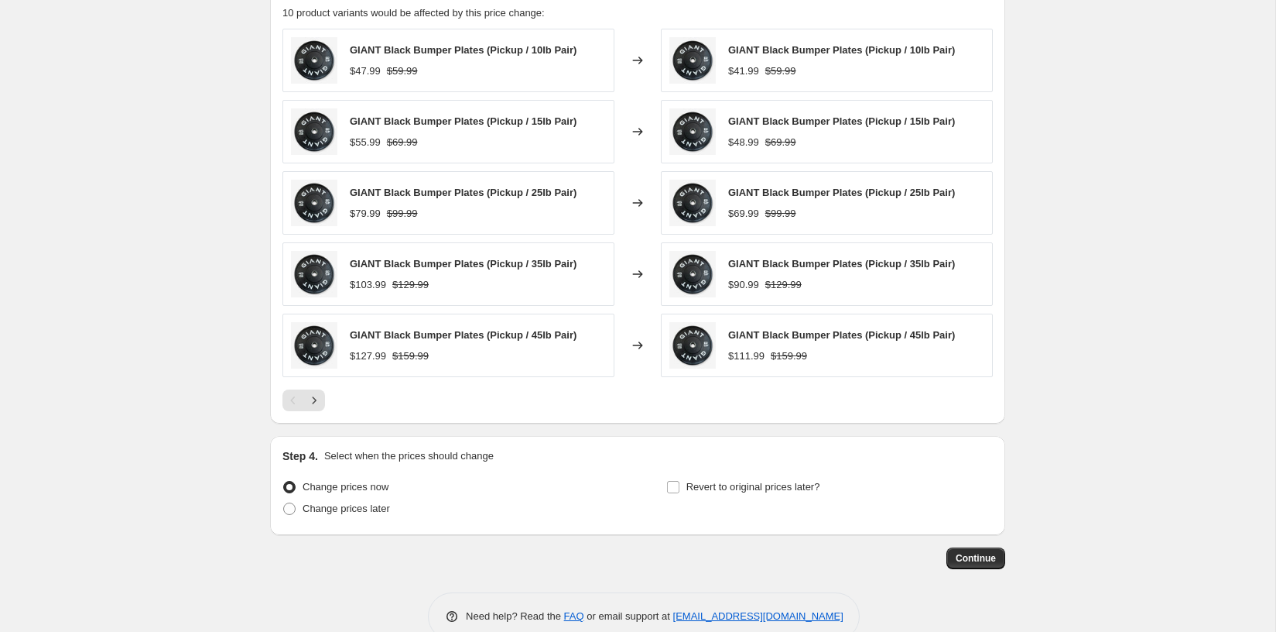
scroll to position [954, 0]
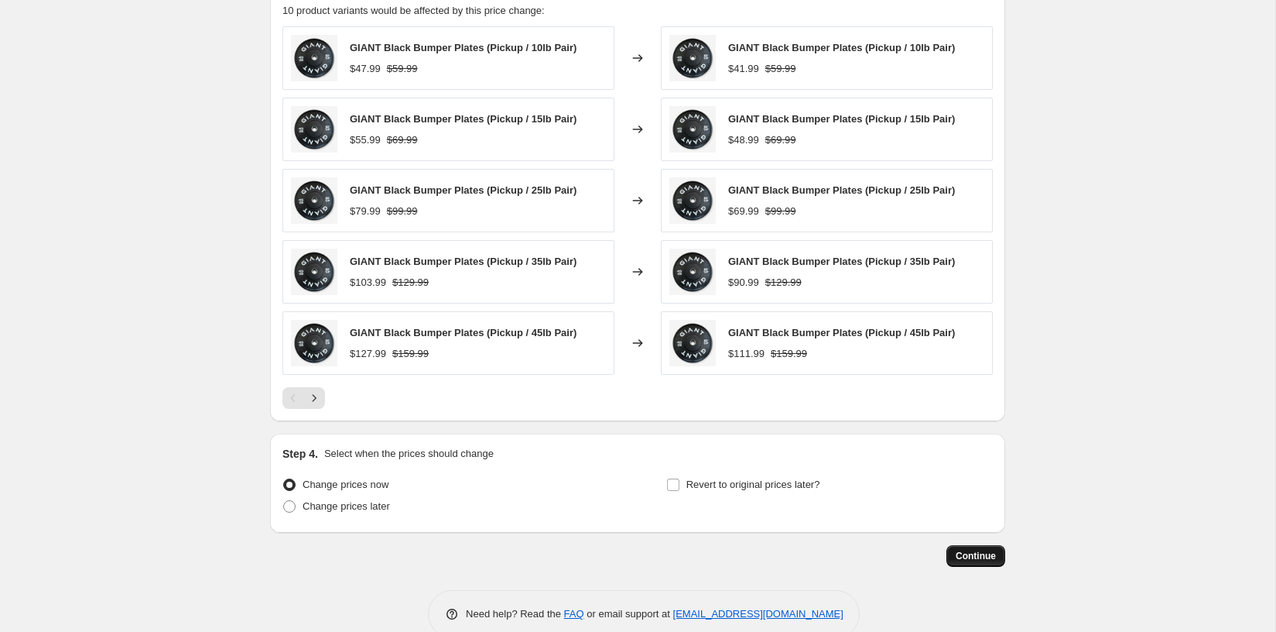
click at [975, 553] on span "Continue" at bounding box center [976, 556] width 40 height 12
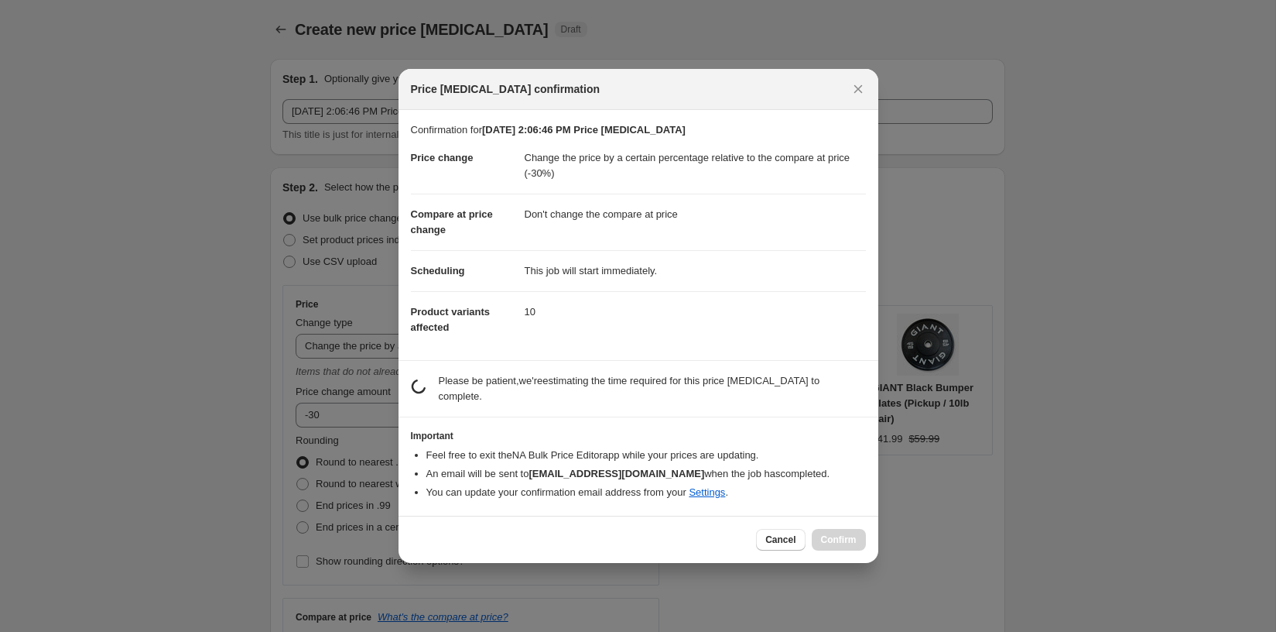
scroll to position [0, 0]
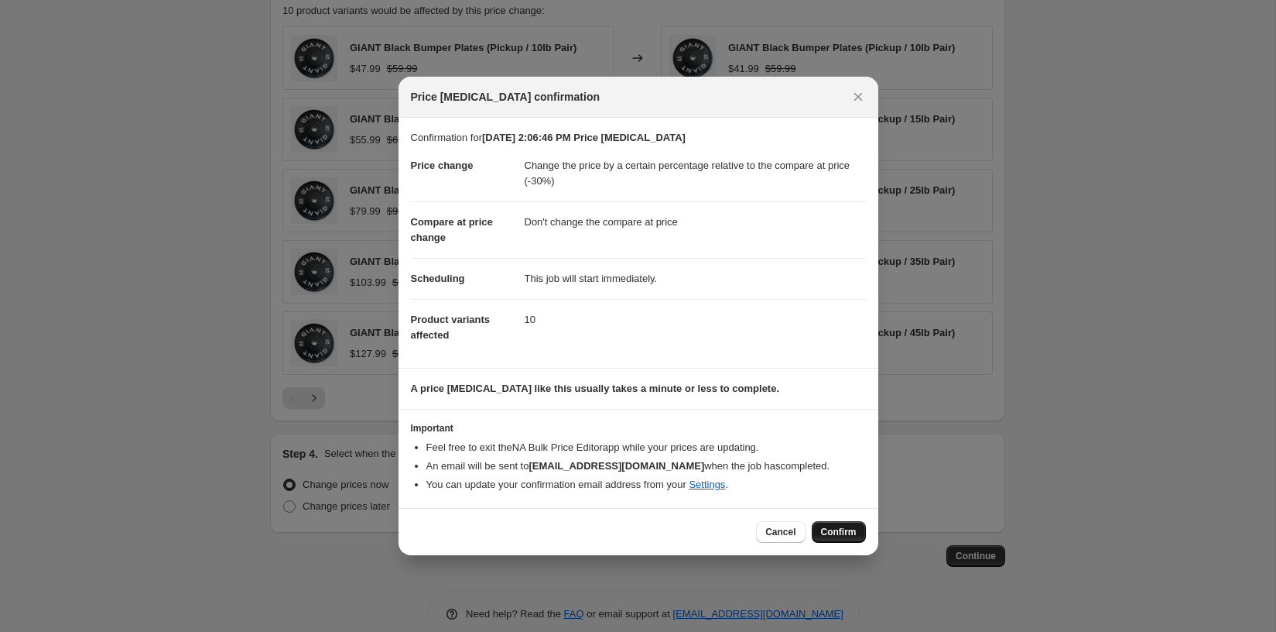
click at [864, 532] on button "Confirm" at bounding box center [839, 532] width 54 height 22
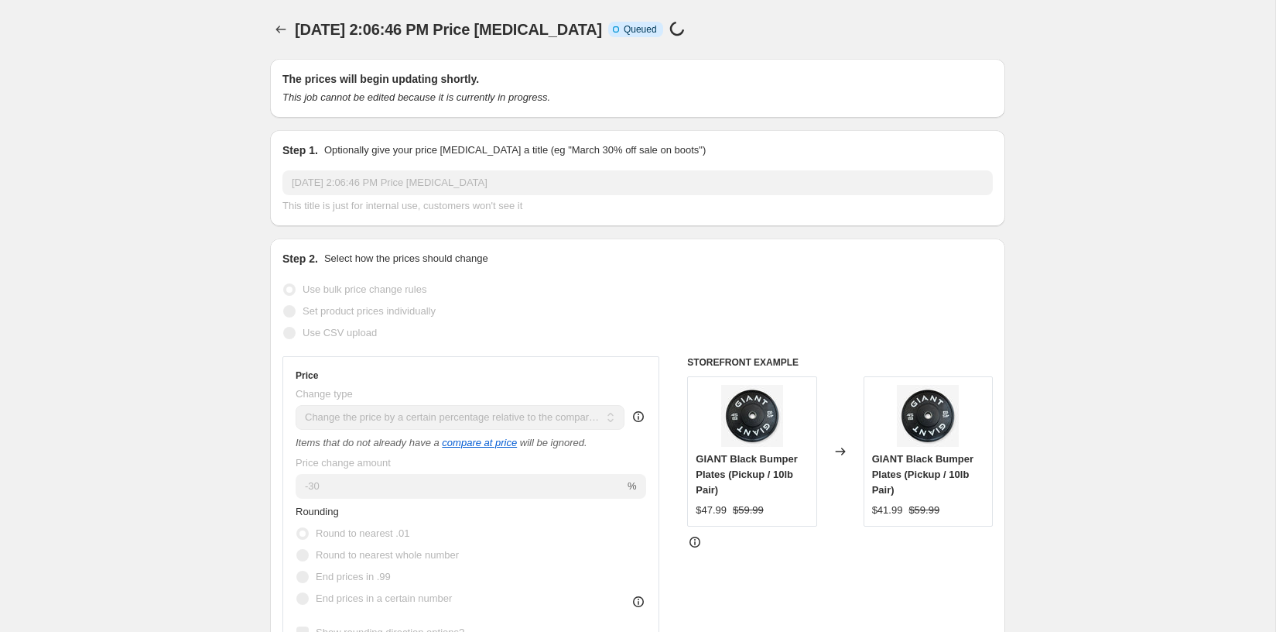
select select "pcap"
select select "no_change"
